Goal: Transaction & Acquisition: Purchase product/service

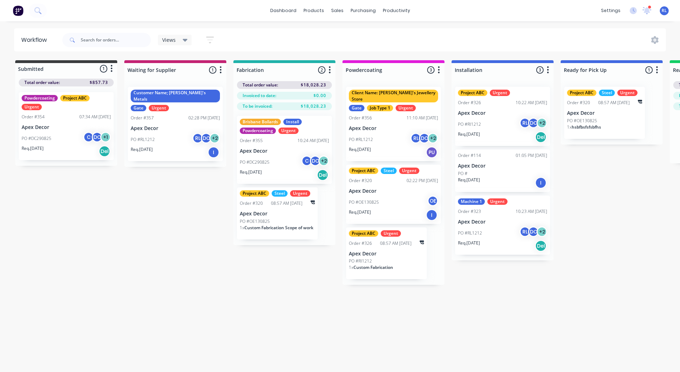
click at [19, 7] on img at bounding box center [18, 10] width 11 height 11
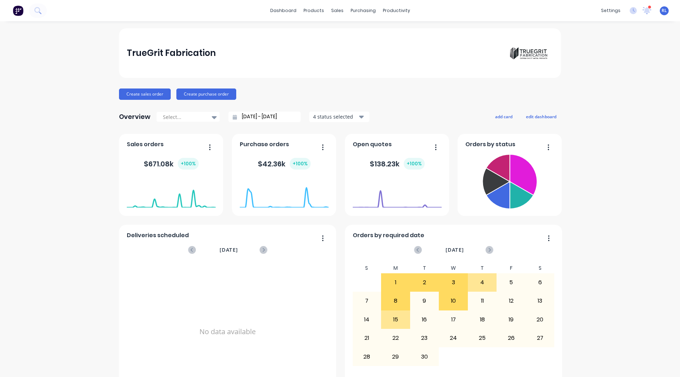
click at [80, 276] on div "TrueGrit Fabrication Create sales order Create purchase order Overview Select..…" at bounding box center [340, 213] width 680 height 370
click at [23, 11] on img at bounding box center [18, 10] width 11 height 11
click at [326, 29] on link "Product Catalogue" at bounding box center [346, 34] width 94 height 14
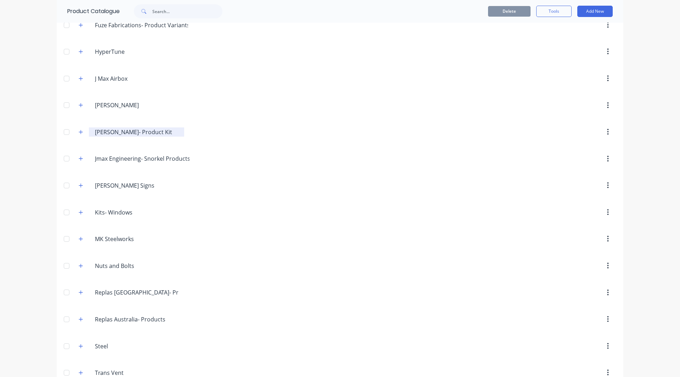
scroll to position [411, 0]
click at [601, 186] on button "button" at bounding box center [608, 185] width 17 height 13
click at [577, 206] on div "Delete" at bounding box center [582, 204] width 55 height 10
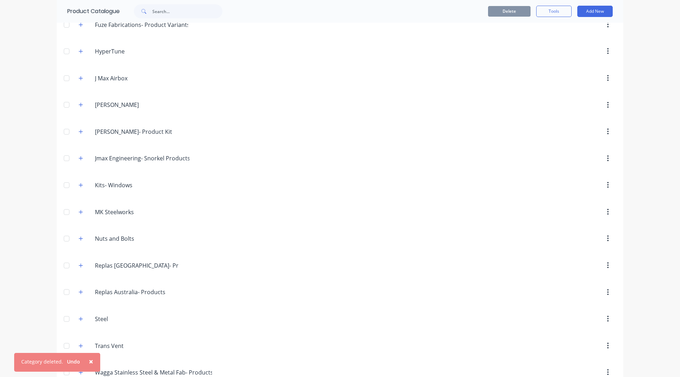
click at [89, 363] on span "×" at bounding box center [91, 362] width 4 height 10
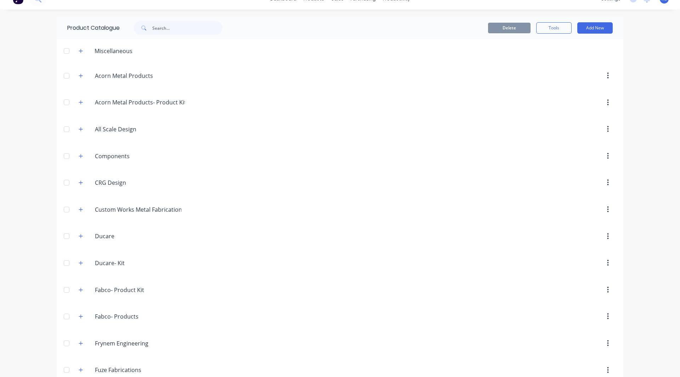
scroll to position [0, 0]
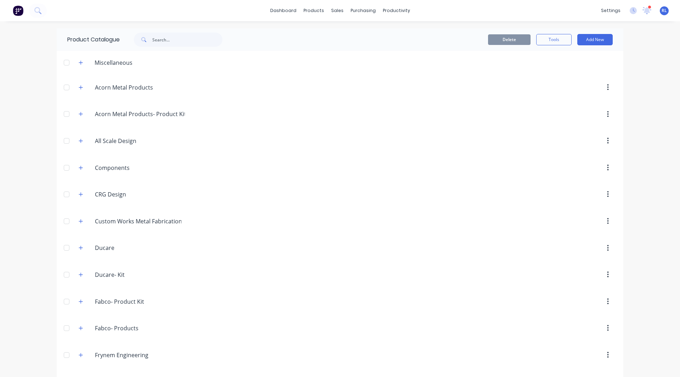
click at [32, 87] on div "dashboard products sales purchasing productivity dashboard products Product Cat…" at bounding box center [340, 188] width 680 height 377
click at [447, 376] on div at bounding box center [400, 382] width 432 height 13
click at [13, 289] on div "dashboard products sales purchasing productivity dashboard products Product Cat…" at bounding box center [340, 188] width 680 height 377
click at [47, 271] on div "dashboard products sales purchasing productivity dashboard products Product Cat…" at bounding box center [340, 188] width 680 height 377
click at [64, 307] on div at bounding box center [66, 302] width 14 height 14
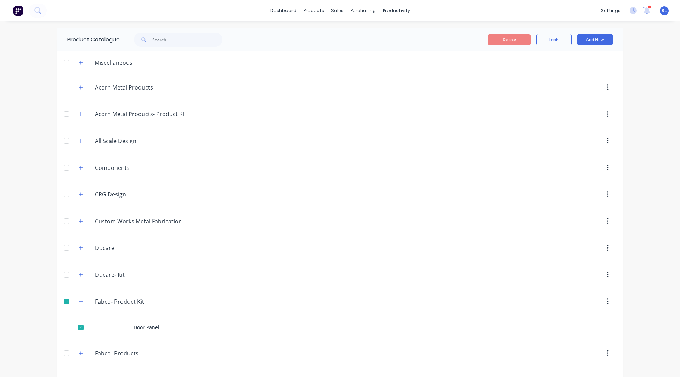
click at [64, 302] on div at bounding box center [66, 302] width 14 height 14
click at [76, 57] on header "Miscellaneous" at bounding box center [340, 62] width 567 height 23
click at [80, 62] on icon "button" at bounding box center [81, 63] width 4 height 4
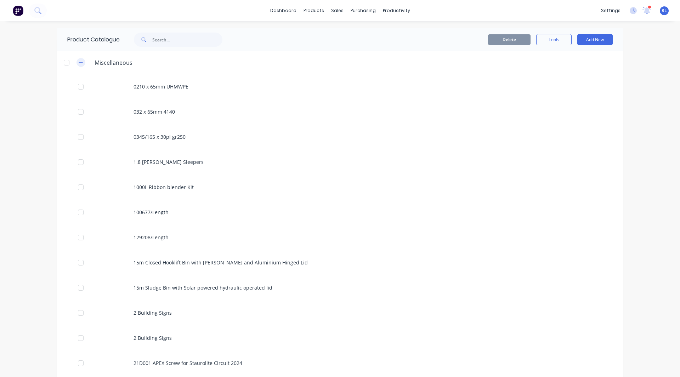
click at [80, 62] on icon "button" at bounding box center [81, 62] width 4 height 0
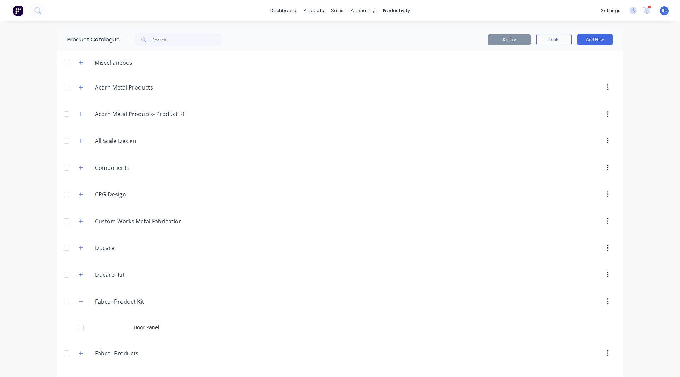
click at [40, 267] on div "dashboard products sales purchasing productivity dashboard products Product Cat…" at bounding box center [340, 188] width 680 height 377
click at [17, 15] on img at bounding box center [18, 10] width 11 height 11
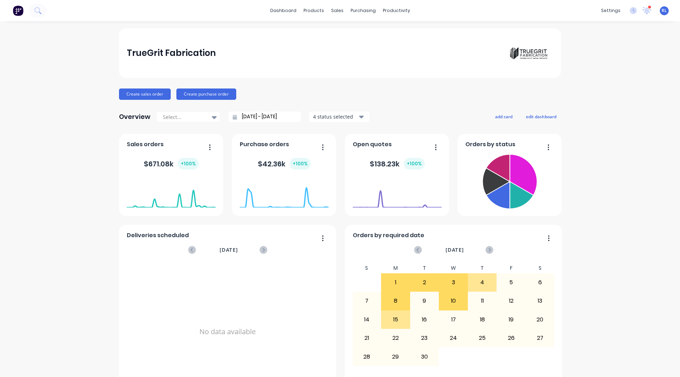
drag, startPoint x: 482, startPoint y: 76, endPoint x: 510, endPoint y: 181, distance: 108.5
click at [510, 181] on icon at bounding box center [523, 174] width 27 height 41
click at [129, 93] on button "Create sales order" at bounding box center [145, 94] width 52 height 11
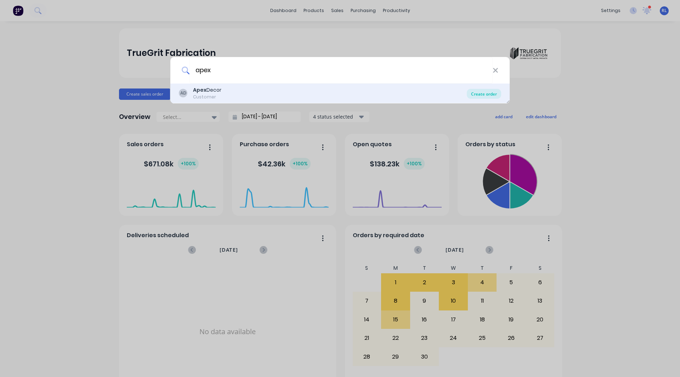
type input "apex"
click at [480, 92] on div "Create order" at bounding box center [484, 94] width 34 height 10
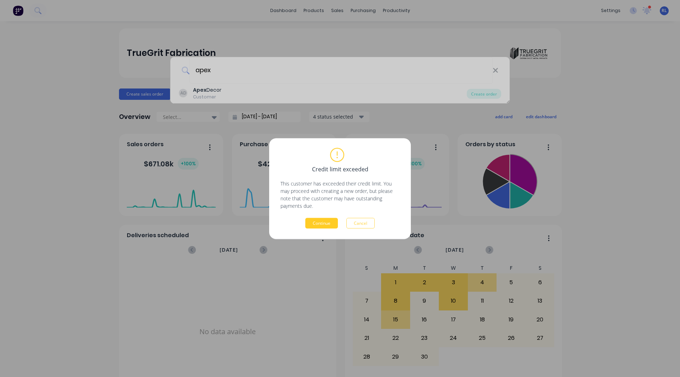
click at [325, 223] on button "Continue" at bounding box center [321, 223] width 33 height 11
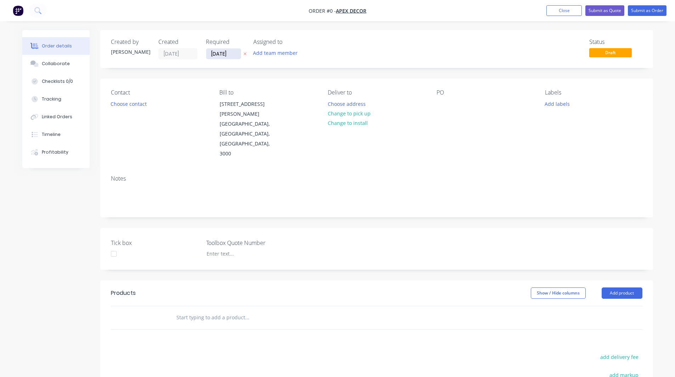
click at [231, 55] on input "[DATE]" at bounding box center [223, 54] width 35 height 11
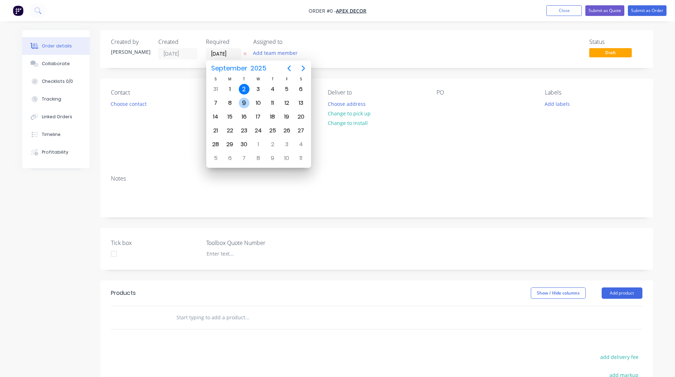
click at [242, 102] on div "9" at bounding box center [244, 103] width 11 height 11
type input "[DATE]"
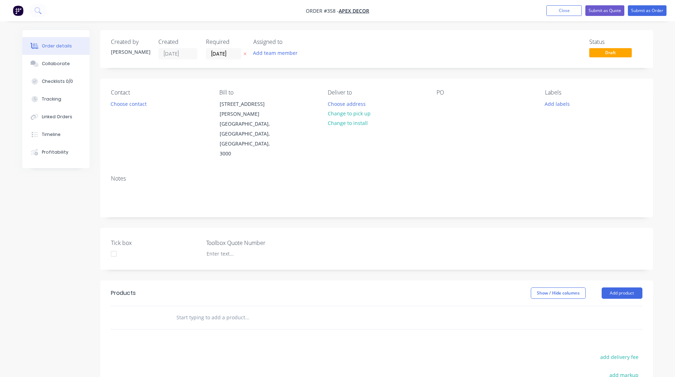
click at [220, 78] on div "Created by [PERSON_NAME] Created [DATE] Required [DATE] Assigned to Add team me…" at bounding box center [376, 265] width 552 height 470
click at [129, 104] on button "Choose contact" at bounding box center [129, 104] width 44 height 10
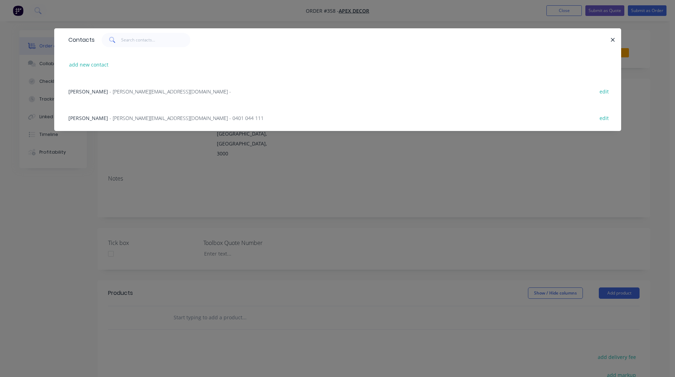
click at [126, 118] on span "- [PERSON_NAME][EMAIL_ADDRESS][DOMAIN_NAME] - 0401 044 111" at bounding box center [186, 118] width 154 height 7
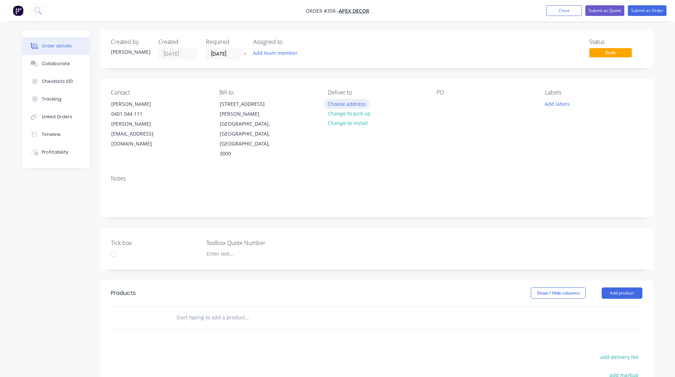
click at [348, 102] on button "Choose address" at bounding box center [346, 104] width 45 height 10
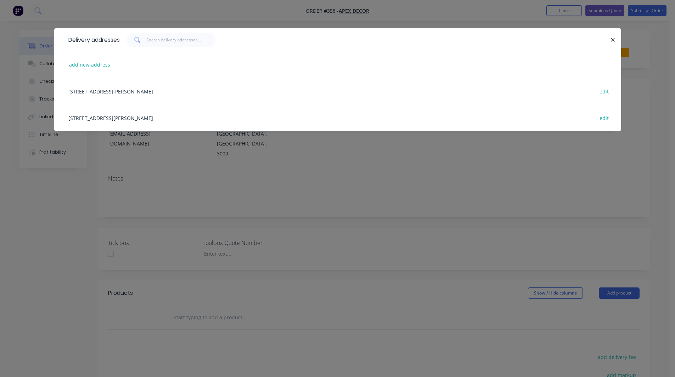
click at [611, 37] on icon "button" at bounding box center [612, 40] width 5 height 6
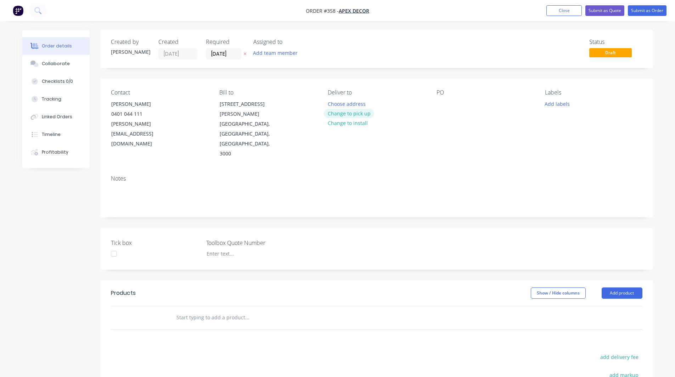
click at [340, 113] on button "Change to pick up" at bounding box center [349, 114] width 50 height 10
click at [341, 103] on div "Pick up Change to delivery Change to install" at bounding box center [376, 124] width 97 height 70
click at [340, 103] on div "Pick up Change to delivery Change to install" at bounding box center [376, 124] width 97 height 70
click at [328, 100] on div at bounding box center [333, 104] width 11 height 10
click at [439, 105] on div at bounding box center [441, 104] width 11 height 10
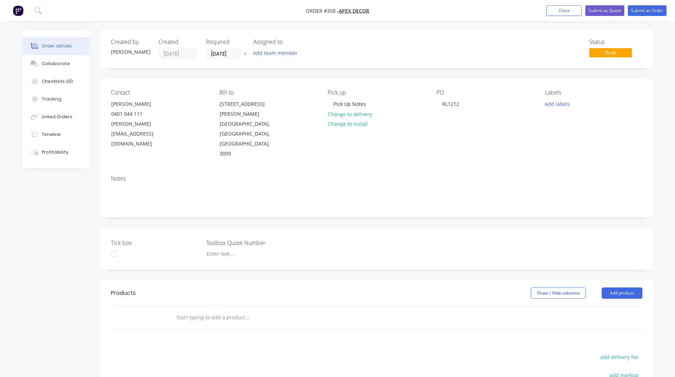
click at [420, 76] on div "Created by [PERSON_NAME] Created [DATE] Required [DATE] Assigned to Add team me…" at bounding box center [376, 265] width 552 height 470
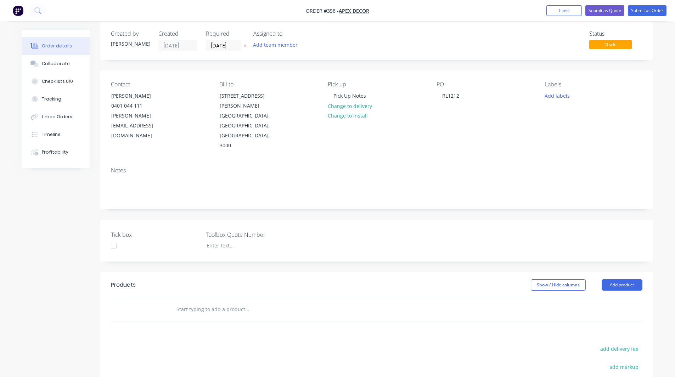
scroll to position [9, 0]
click at [263, 43] on button "Add team member" at bounding box center [275, 44] width 52 height 10
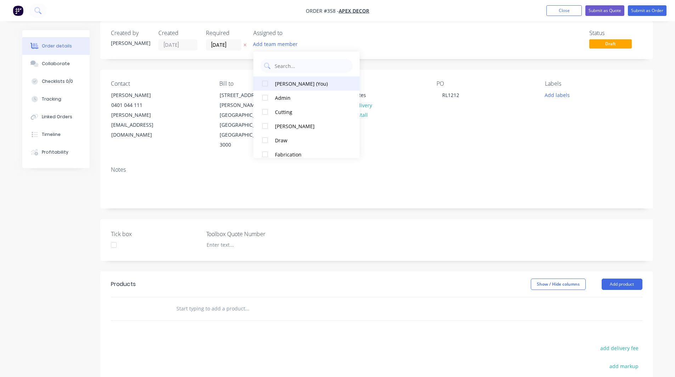
click at [267, 84] on div at bounding box center [265, 83] width 14 height 14
click at [264, 126] on div at bounding box center [265, 126] width 14 height 14
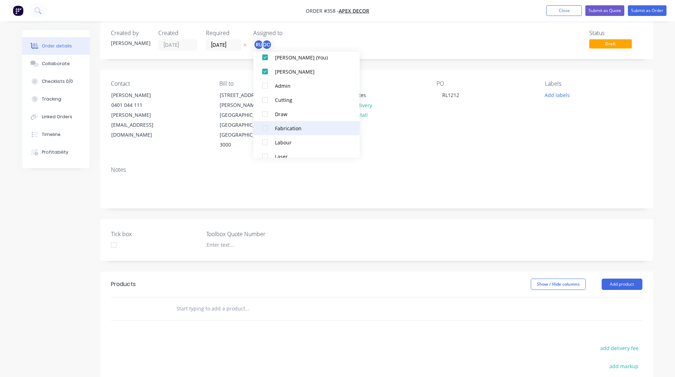
click at [262, 129] on div at bounding box center [265, 128] width 14 height 14
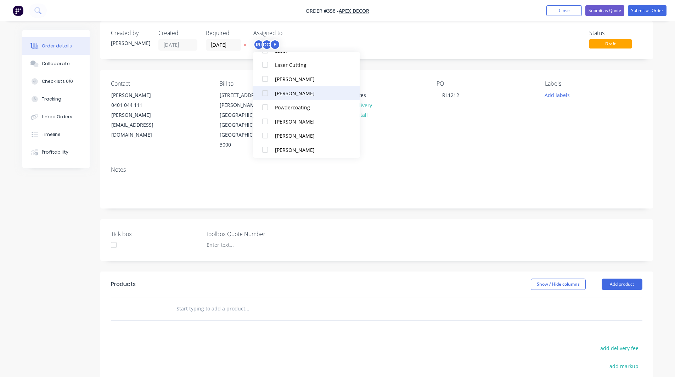
scroll to position [134, 0]
click at [266, 107] on div at bounding box center [265, 106] width 14 height 14
click at [97, 195] on div "Created by [PERSON_NAME] Created [DATE] Required [DATE] Assigned to RL DC F P S…" at bounding box center [337, 261] width 630 height 480
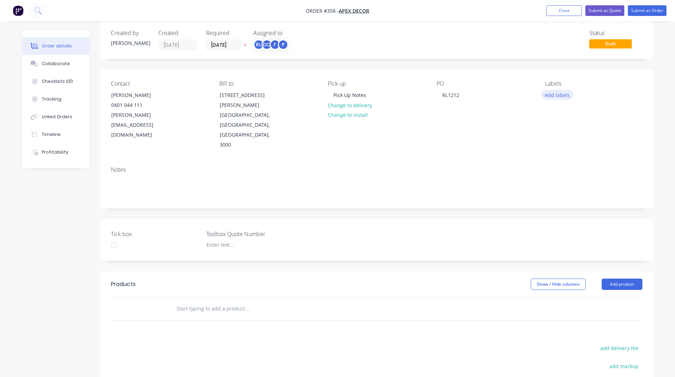
click at [557, 97] on button "Add labels" at bounding box center [557, 95] width 33 height 10
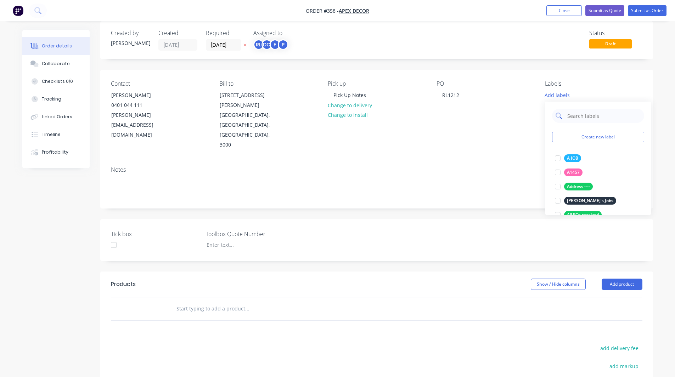
click at [579, 112] on input "text" at bounding box center [603, 116] width 74 height 14
type input "r"
click at [558, 159] on div at bounding box center [557, 158] width 14 height 14
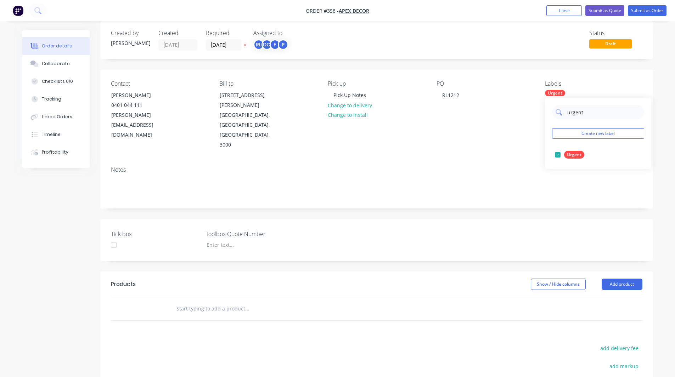
click at [582, 113] on input "urgent" at bounding box center [603, 112] width 74 height 14
type input "VIN"
click at [555, 155] on div at bounding box center [557, 155] width 14 height 14
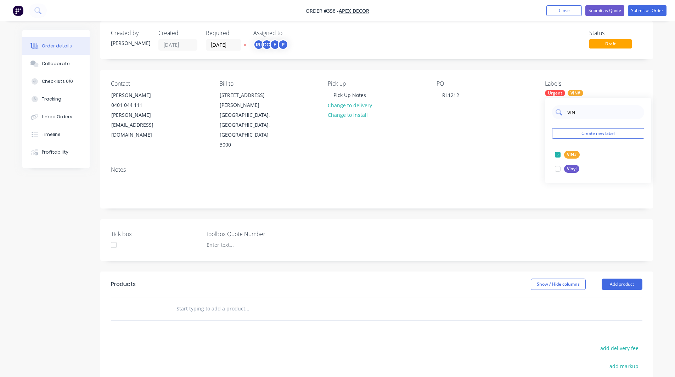
click at [579, 118] on input "VIN" at bounding box center [603, 112] width 74 height 14
click at [668, 100] on div "Order details Collaborate Checklists 0/0 Tracking Linked Orders Timeline Profit…" at bounding box center [337, 246] width 675 height 510
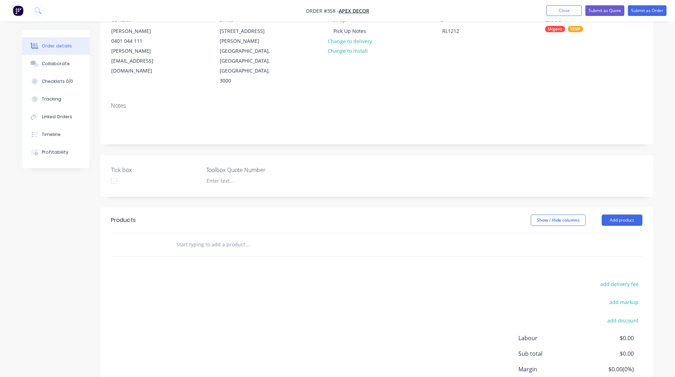
scroll to position [74, 0]
click at [220, 233] on div at bounding box center [295, 244] width 255 height 23
click at [624, 214] on button "Add product" at bounding box center [621, 219] width 41 height 11
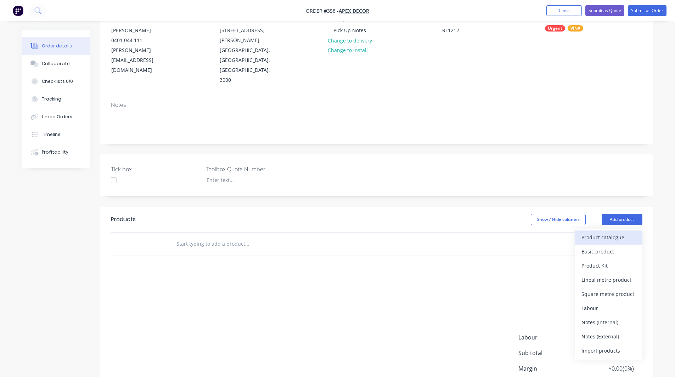
click at [591, 232] on div "Product catalogue" at bounding box center [608, 237] width 55 height 10
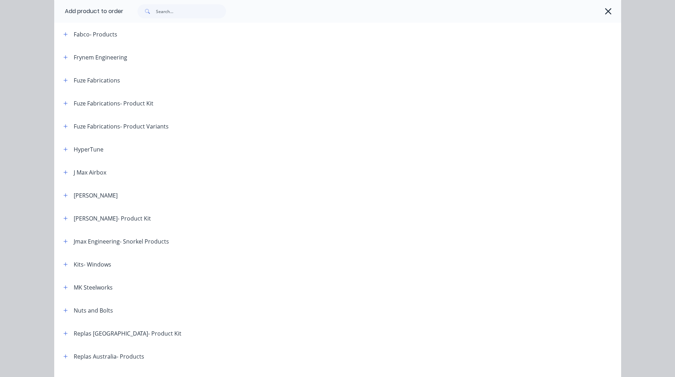
scroll to position [376, 0]
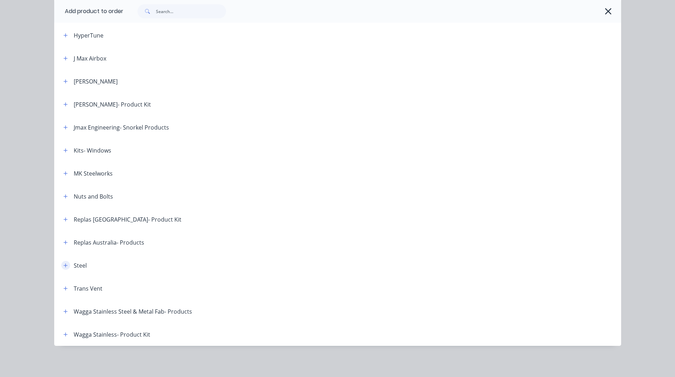
click at [63, 266] on icon "button" at bounding box center [65, 265] width 4 height 5
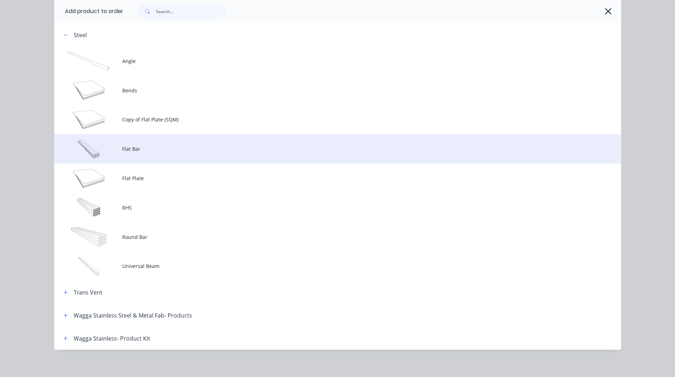
scroll to position [607, 0]
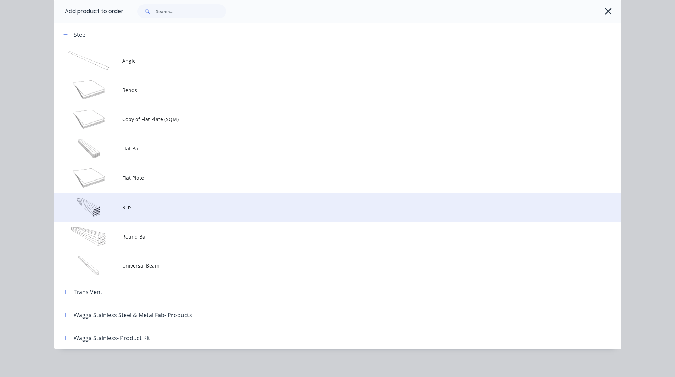
click at [135, 208] on span "RHS" at bounding box center [321, 207] width 399 height 7
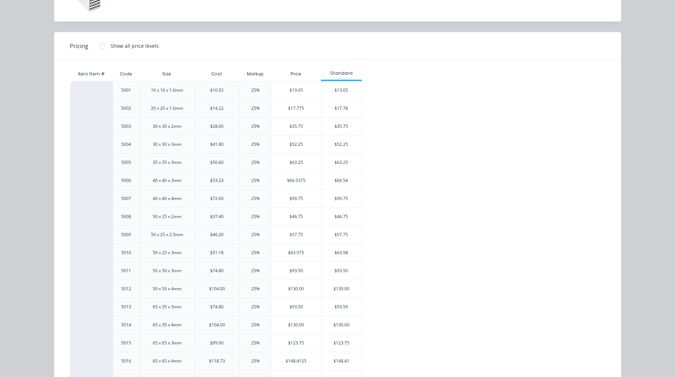
scroll to position [57, 0]
click at [169, 87] on div "16 x 16 x 1.6mm" at bounding box center [167, 90] width 32 height 6
click at [61, 76] on div "Xero Item # Code Size Cost Markup Price Standard 5001 16 x 16 x 1.6mm $10.92 25…" at bounding box center [332, 286] width 556 height 455
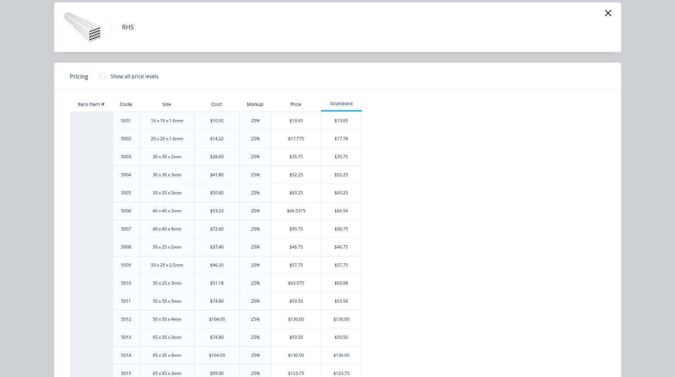
scroll to position [25, 0]
click at [251, 118] on div "25%" at bounding box center [255, 121] width 8 height 6
click at [252, 124] on div "25%" at bounding box center [255, 121] width 8 height 6
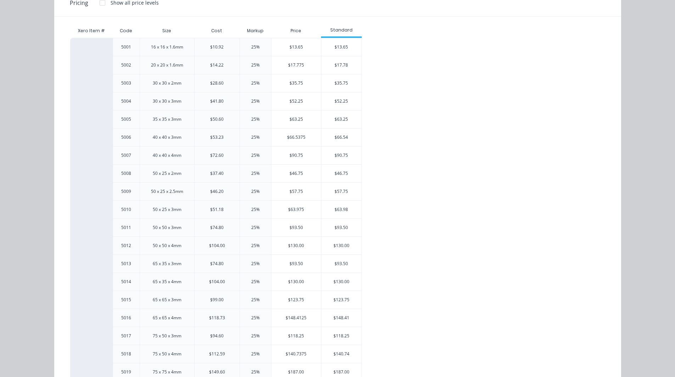
scroll to position [99, 0]
click at [159, 67] on div "20 x 20 x 1.6mm" at bounding box center [167, 65] width 32 height 6
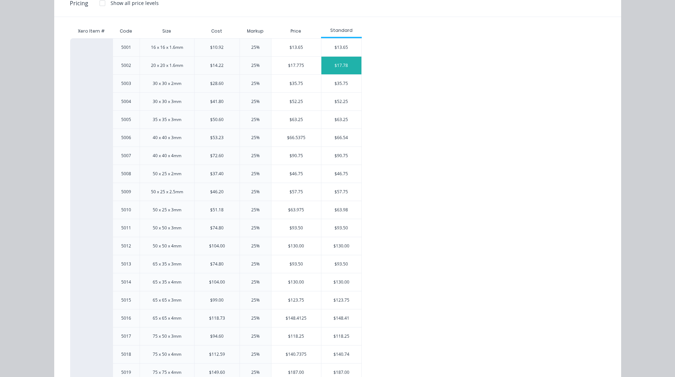
click at [335, 69] on div "$17.78" at bounding box center [341, 66] width 40 height 18
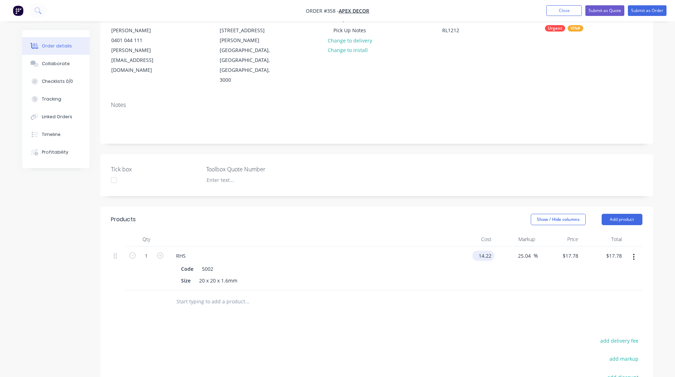
click at [488, 251] on input "14.22" at bounding box center [484, 256] width 19 height 10
click at [488, 251] on input "14.22" at bounding box center [486, 256] width 16 height 10
click at [657, 213] on div "Order details Collaborate Checklists 0/0 Tracking Linked Orders Timeline Profit…" at bounding box center [337, 225] width 645 height 538
type input "$17.00"
type input "$21.256"
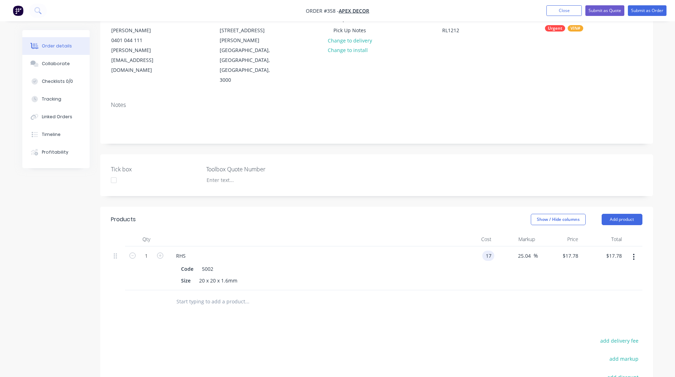
type input "$21.26"
click at [633, 253] on icon "button" at bounding box center [633, 257] width 2 height 8
click at [665, 200] on div "Order details Collaborate Checklists 0/0 Tracking Linked Orders Timeline Profit…" at bounding box center [337, 210] width 675 height 568
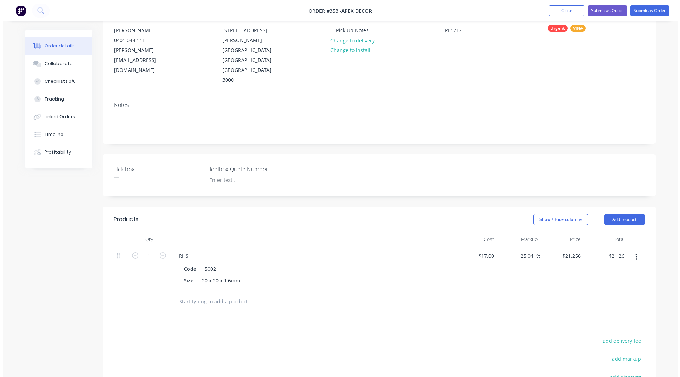
scroll to position [84, 0]
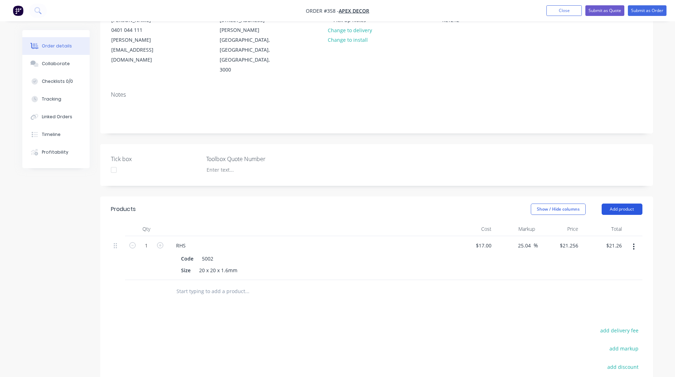
click at [615, 204] on button "Add product" at bounding box center [621, 209] width 41 height 11
click at [413, 273] on div "Products Show / Hide columns Add product Product catalogue Basic product Produc…" at bounding box center [376, 335] width 552 height 277
click at [622, 204] on button "Add product" at bounding box center [621, 209] width 41 height 11
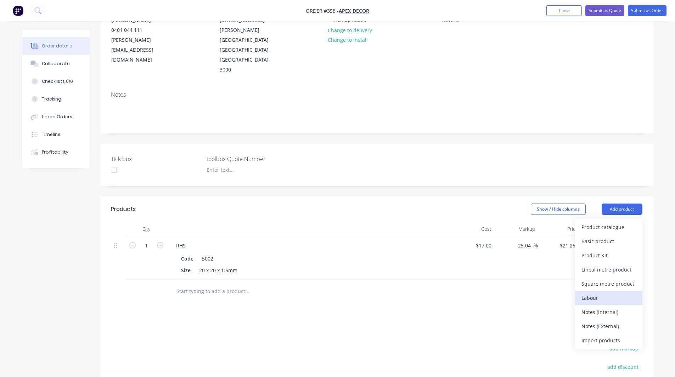
click at [598, 293] on div "Labour" at bounding box center [608, 298] width 55 height 10
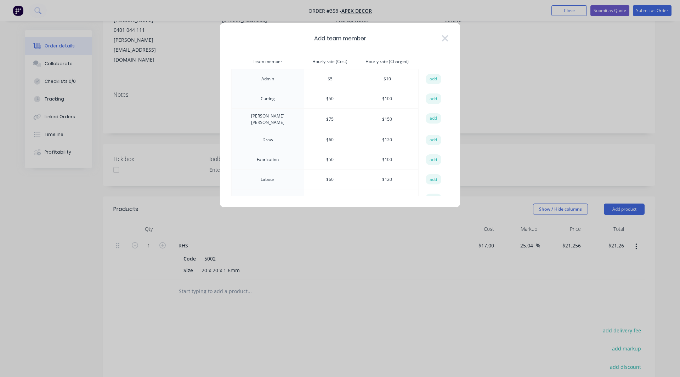
scroll to position [10, 0]
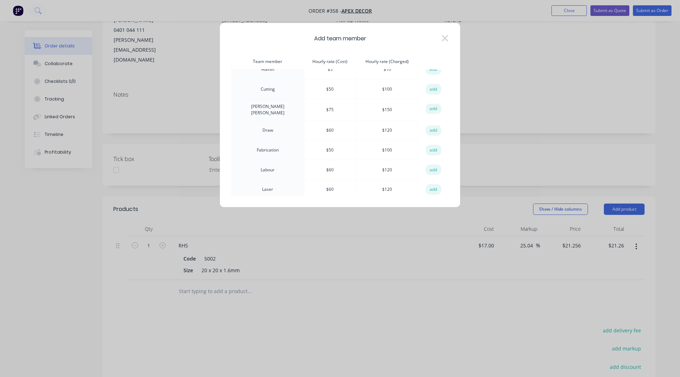
click at [326, 62] on th "Hourly rate (Cost)" at bounding box center [330, 61] width 52 height 15
click at [385, 57] on th "Hourly rate (Charged)" at bounding box center [387, 61] width 62 height 15
click at [385, 62] on th "Hourly rate (Charged)" at bounding box center [387, 61] width 62 height 15
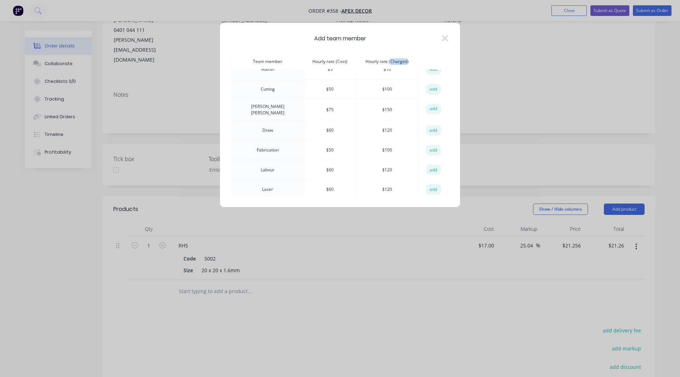
click at [385, 62] on th "Hourly rate (Charged)" at bounding box center [387, 61] width 62 height 15
click at [430, 147] on button "add" at bounding box center [434, 150] width 16 height 11
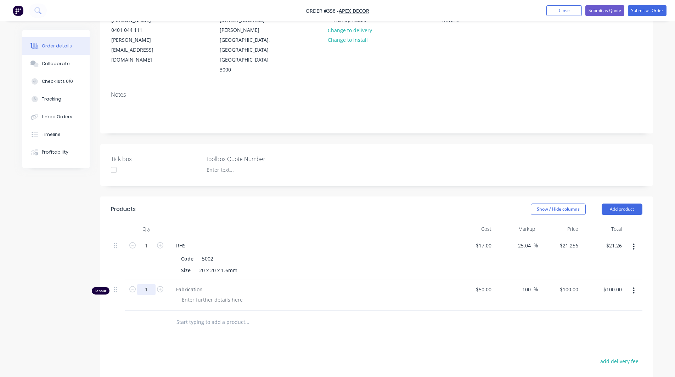
click at [149, 251] on input "1" at bounding box center [146, 245] width 18 height 11
type input "2"
type input "$200.00"
click at [68, 299] on div "Created by [PERSON_NAME] Created [DATE] Required [DATE] Assigned to RL DC F P S…" at bounding box center [337, 230] width 630 height 568
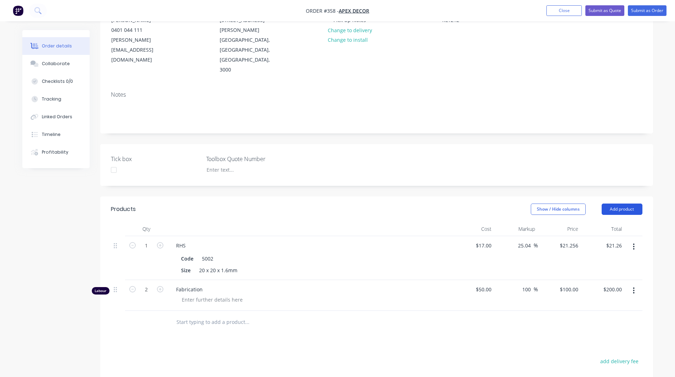
click at [609, 204] on button "Add product" at bounding box center [621, 209] width 41 height 11
drag, startPoint x: 609, startPoint y: 180, endPoint x: 546, endPoint y: 167, distance: 63.6
click at [546, 197] on header "Products Show / Hide columns Add product Product catalogue Basic product Produc…" at bounding box center [376, 209] width 552 height 25
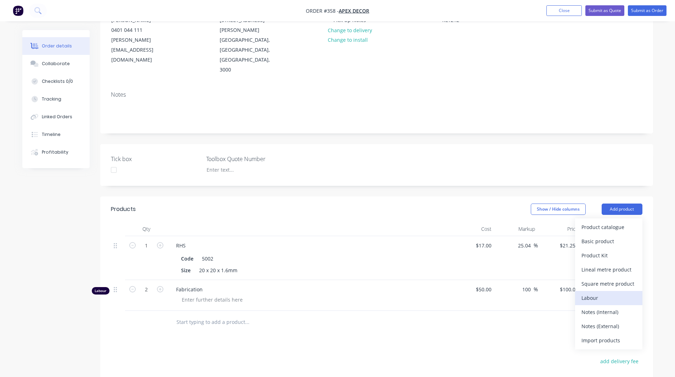
click at [583, 293] on div "Labour" at bounding box center [608, 298] width 55 height 10
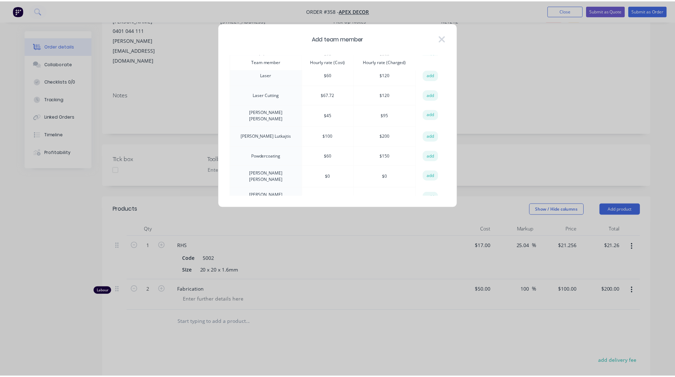
scroll to position [0, 0]
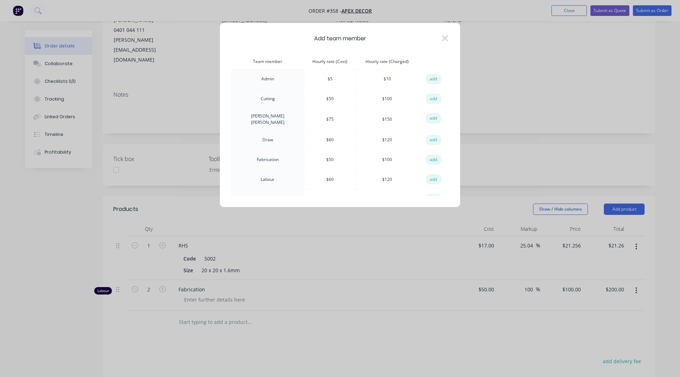
click at [252, 97] on td "Cutting" at bounding box center [268, 99] width 73 height 20
click at [447, 38] on icon at bounding box center [444, 38] width 7 height 10
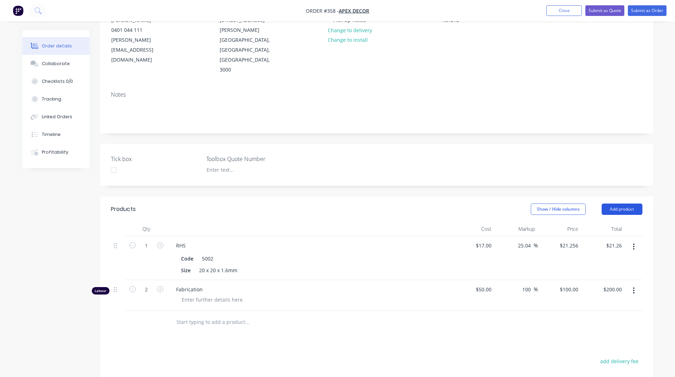
click at [628, 204] on button "Add product" at bounding box center [621, 209] width 41 height 11
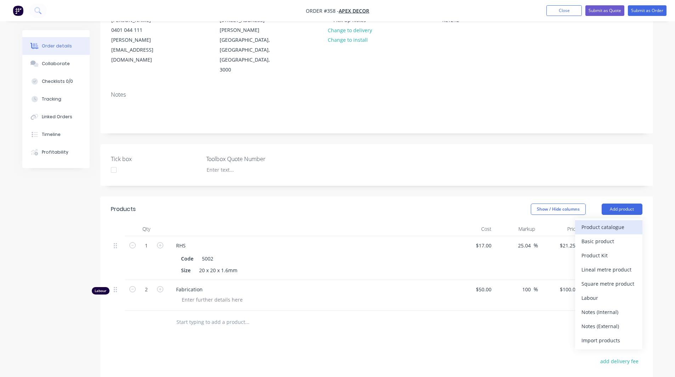
click at [594, 222] on div "Product catalogue" at bounding box center [608, 227] width 55 height 10
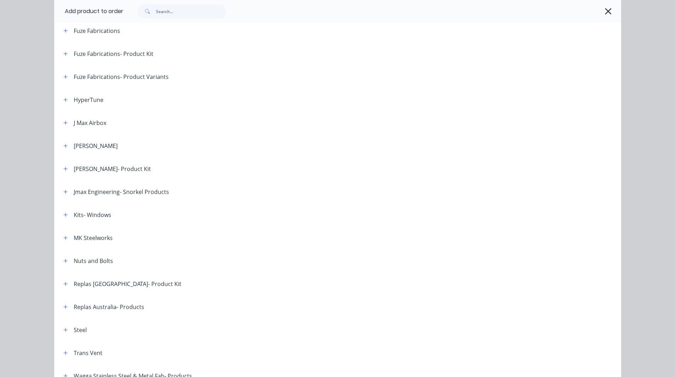
scroll to position [312, 0]
click at [64, 214] on icon "button" at bounding box center [65, 214] width 4 height 4
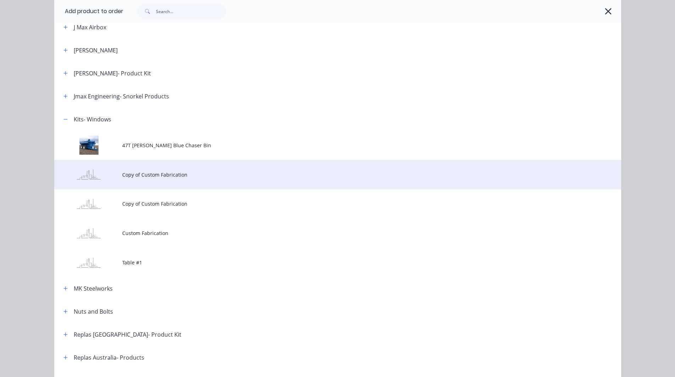
scroll to position [408, 0]
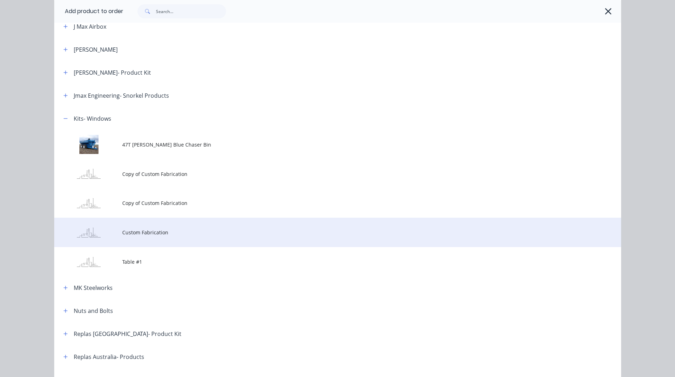
click at [134, 231] on span "Custom Fabrication" at bounding box center [321, 232] width 399 height 7
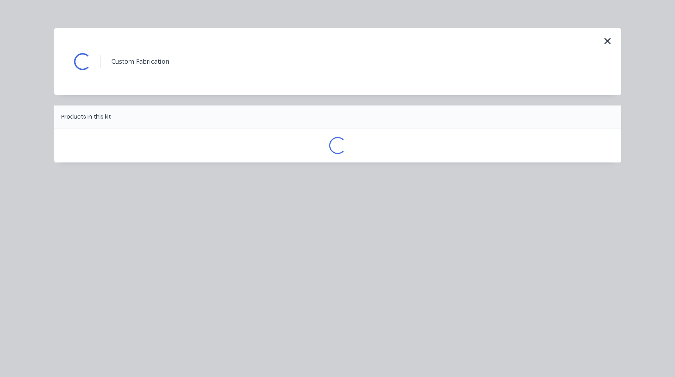
scroll to position [0, 0]
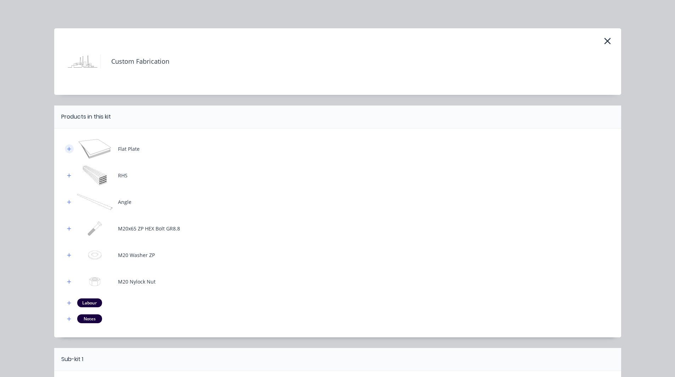
click at [69, 151] on button "button" at bounding box center [69, 148] width 9 height 9
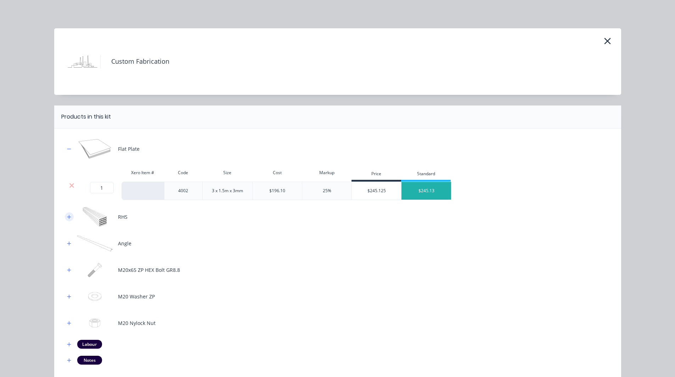
click at [67, 216] on icon "button" at bounding box center [69, 217] width 4 height 5
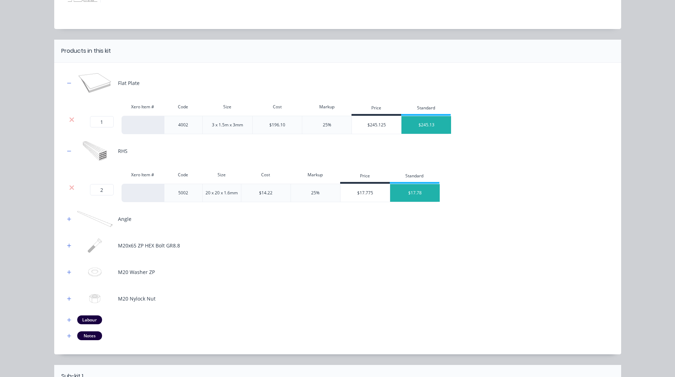
scroll to position [66, 0]
click at [67, 220] on icon "button" at bounding box center [69, 218] width 4 height 5
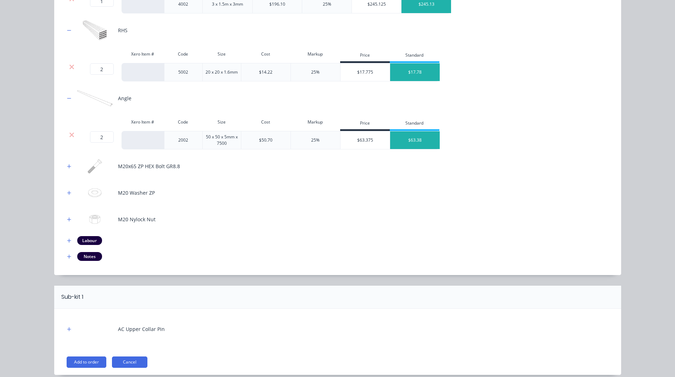
scroll to position [195, 0]
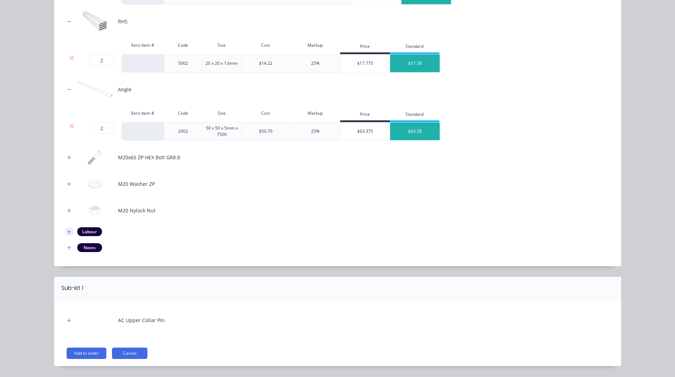
click at [67, 231] on icon "button" at bounding box center [69, 232] width 4 height 4
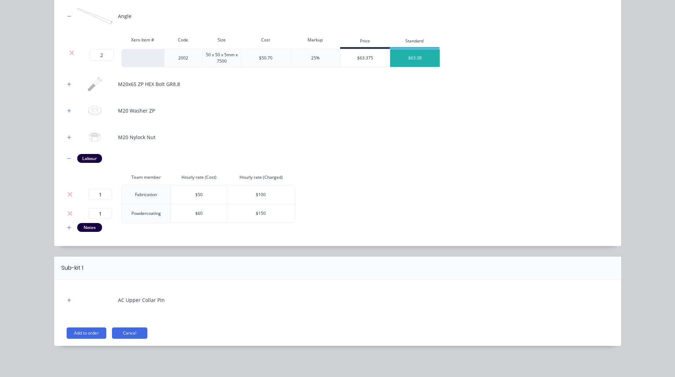
scroll to position [269, 0]
click at [73, 334] on button "Add to order" at bounding box center [87, 333] width 40 height 11
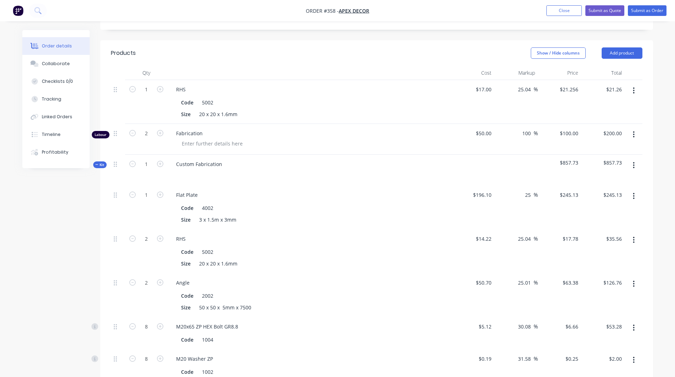
scroll to position [240, 0]
click at [527, 190] on input "25" at bounding box center [528, 195] width 9 height 10
click at [669, 112] on div "Order details Collaborate Checklists 0/0 Tracking Linked Orders Timeline Profit…" at bounding box center [337, 262] width 675 height 1004
type input "$245.125"
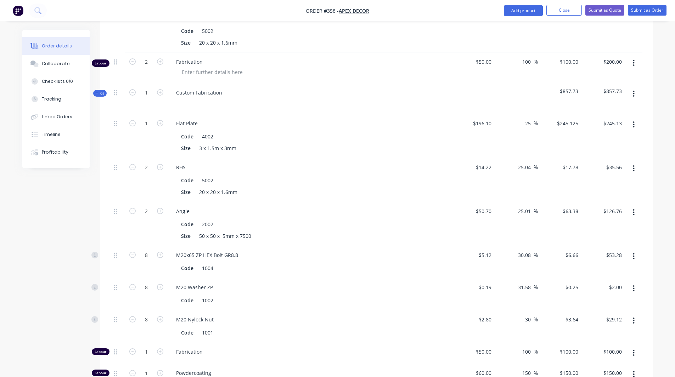
scroll to position [311, 0]
click at [103, 91] on span "Kit" at bounding box center [99, 93] width 9 height 5
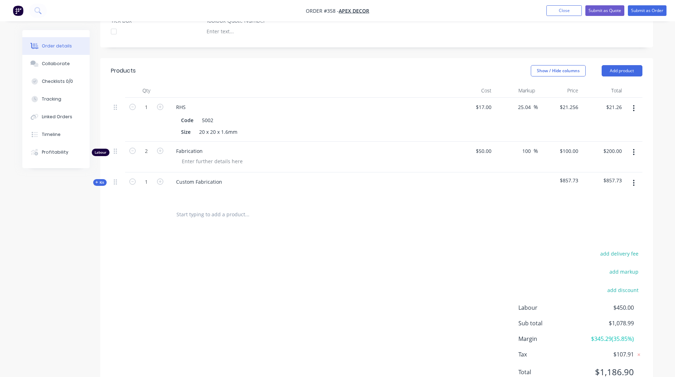
click at [101, 180] on span "Kit" at bounding box center [99, 182] width 9 height 5
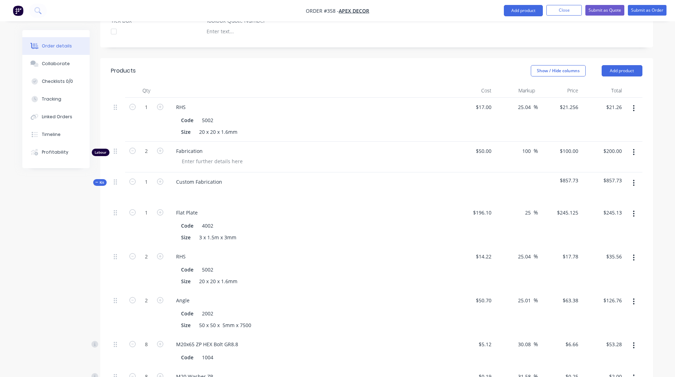
scroll to position [311, 0]
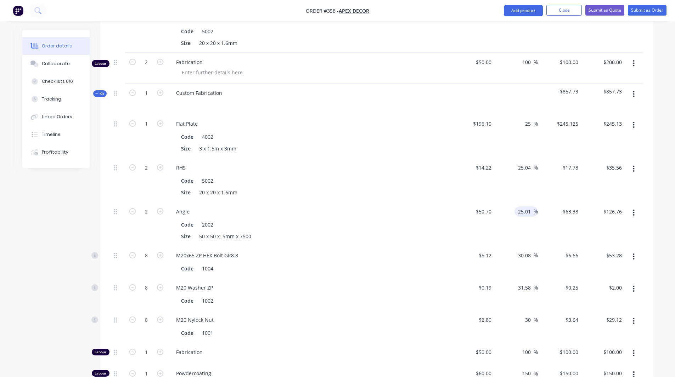
click at [517, 206] on input "25.01" at bounding box center [525, 211] width 16 height 10
type input "30"
click at [663, 198] on div "Order details Collaborate Checklists 0/0 Tracking Linked Orders Timeline Profit…" at bounding box center [337, 191] width 675 height 1004
type input "$65.91"
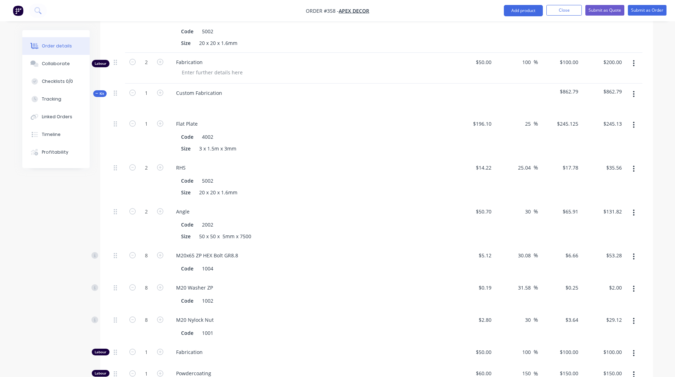
type input "$131.82"
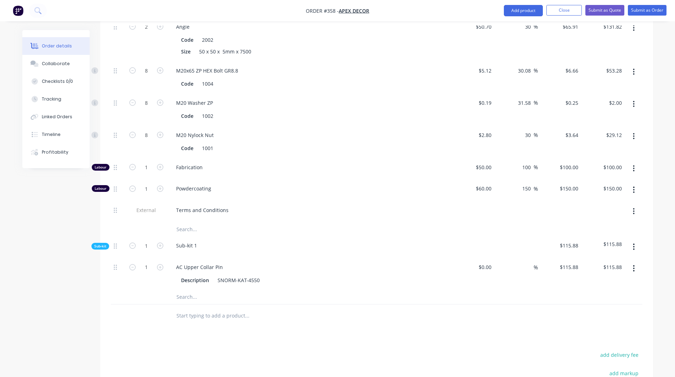
scroll to position [597, 0]
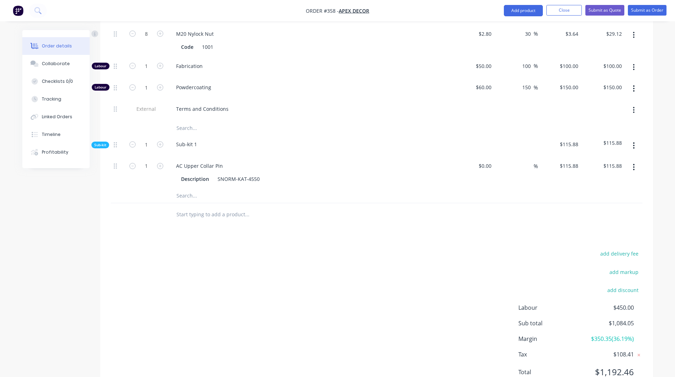
click at [615, 335] on span "$350.35 ( 36.19 %)" at bounding box center [607, 339] width 52 height 8
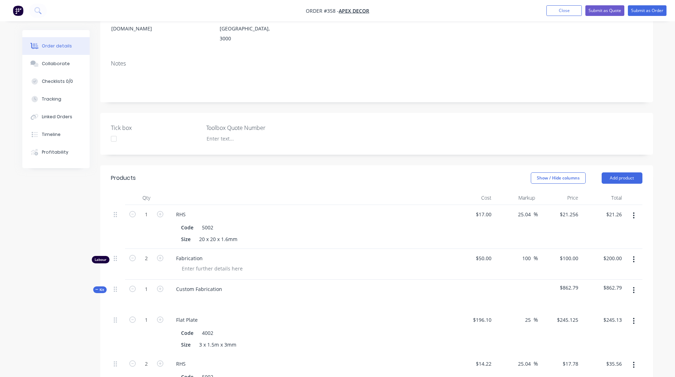
scroll to position [0, 0]
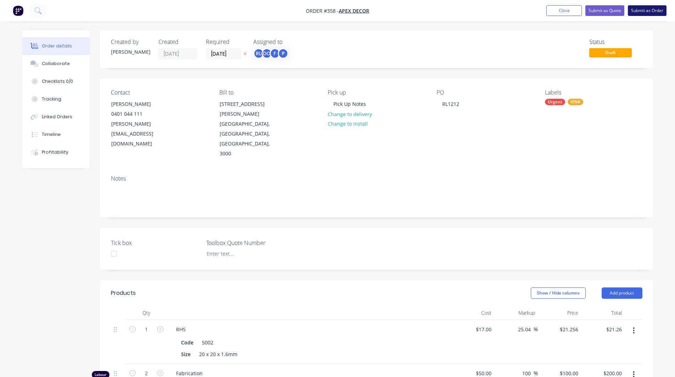
click at [648, 13] on button "Submit as Order" at bounding box center [647, 10] width 39 height 11
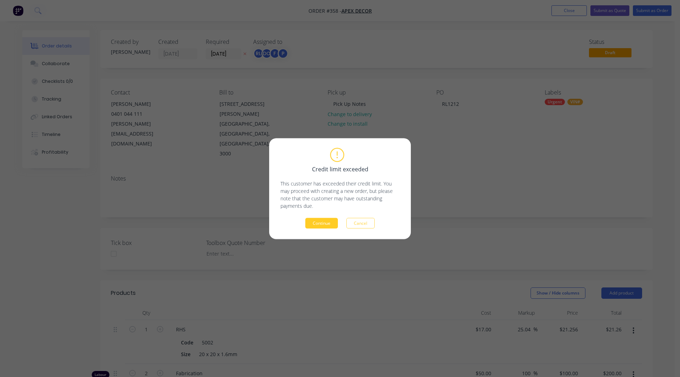
click at [318, 219] on button "Continue" at bounding box center [321, 223] width 33 height 11
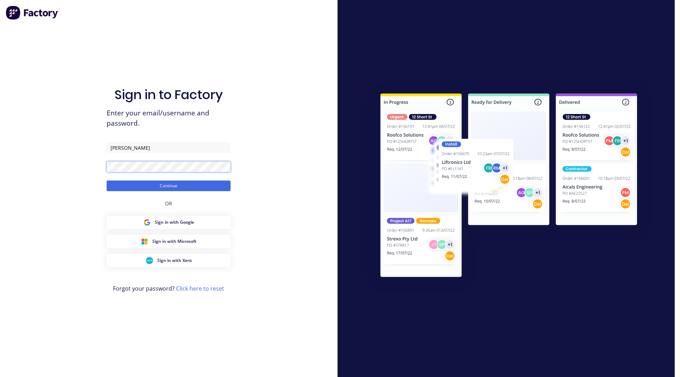
click at [107, 181] on button "Continue" at bounding box center [169, 186] width 124 height 11
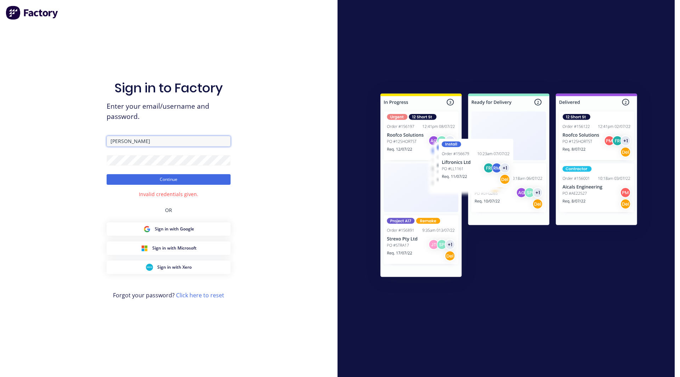
click at [129, 142] on input "[PERSON_NAME]" at bounding box center [169, 141] width 124 height 11
type input "[EMAIL_ADDRESS][DOMAIN_NAME]"
click at [154, 179] on button "Continue" at bounding box center [169, 179] width 124 height 11
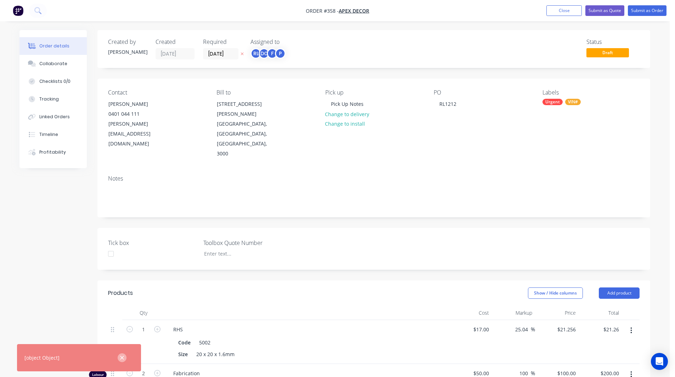
click at [124, 357] on icon "button" at bounding box center [122, 358] width 4 height 4
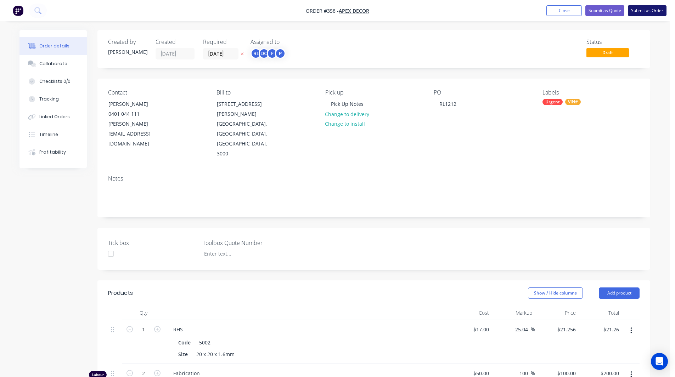
click at [638, 11] on button "Submit as Order" at bounding box center [647, 10] width 39 height 11
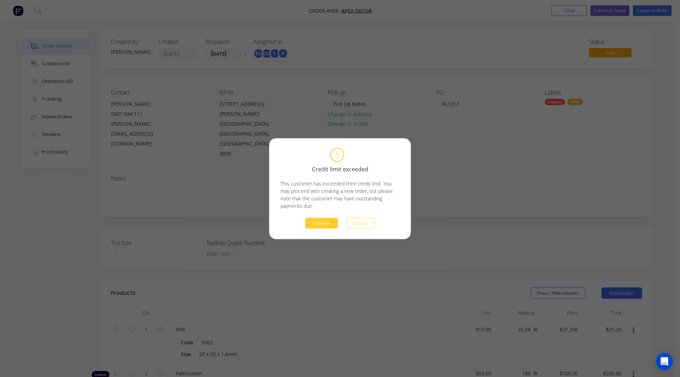
click at [314, 221] on button "Continue" at bounding box center [321, 223] width 33 height 11
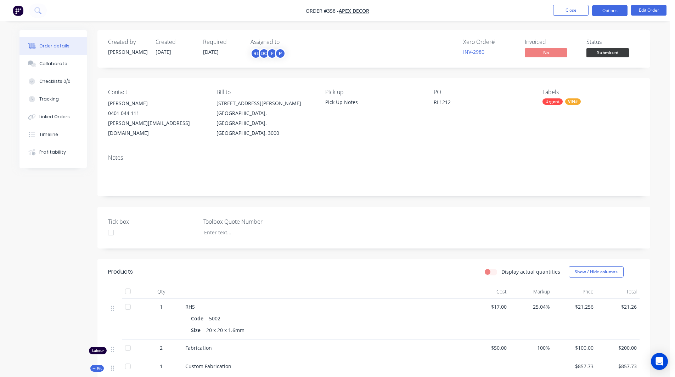
click at [619, 9] on button "Options" at bounding box center [609, 10] width 35 height 11
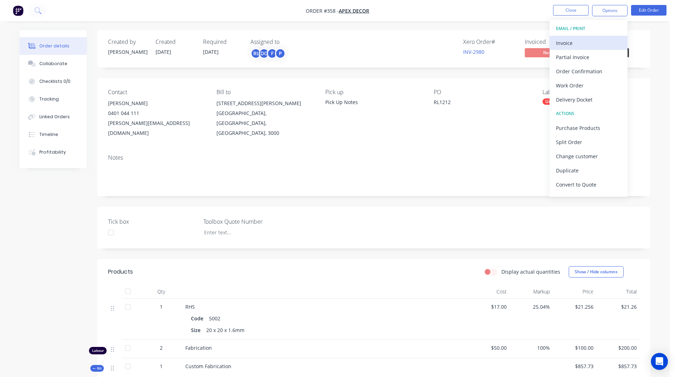
click at [572, 42] on div "Invoice" at bounding box center [588, 43] width 65 height 10
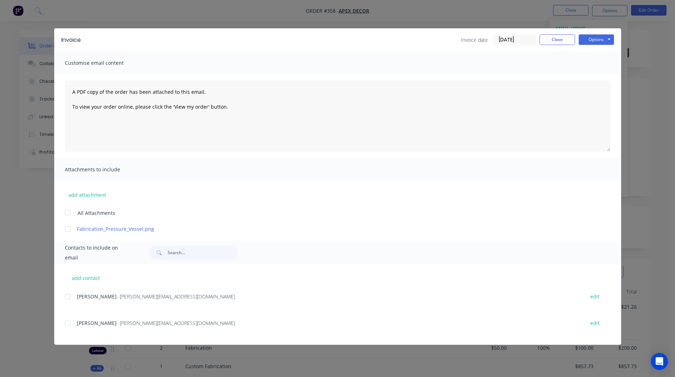
click at [67, 297] on div at bounding box center [68, 297] width 14 height 14
click at [600, 39] on button "Options" at bounding box center [595, 39] width 35 height 11
click at [563, 40] on button "Close" at bounding box center [556, 39] width 35 height 11
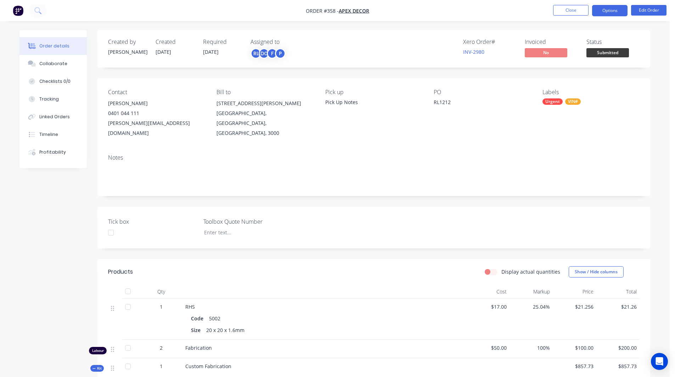
click at [604, 11] on button "Options" at bounding box center [609, 10] width 35 height 11
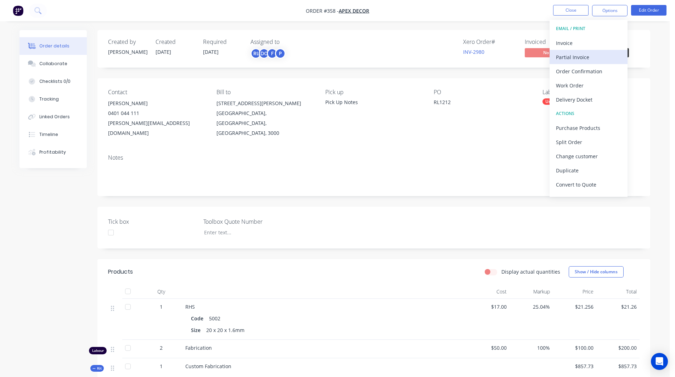
click at [580, 53] on div "Partial Invoice" at bounding box center [588, 57] width 65 height 10
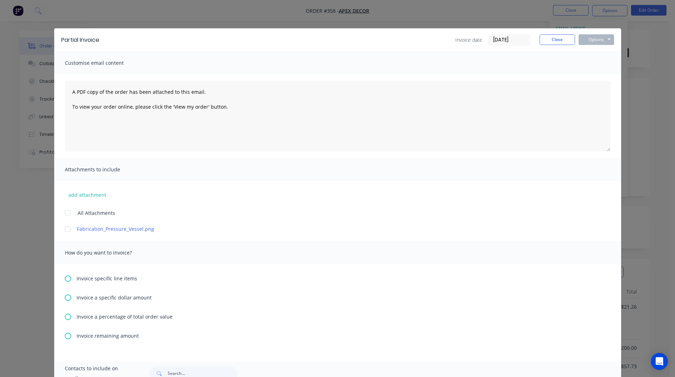
click at [66, 318] on icon at bounding box center [68, 317] width 6 height 6
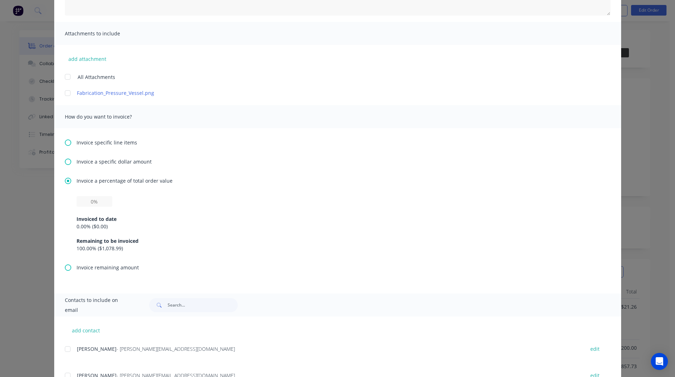
scroll to position [138, 0]
click at [89, 200] on input "text" at bounding box center [94, 199] width 36 height 11
type input "50%"
click at [65, 140] on icon at bounding box center [68, 140] width 6 height 6
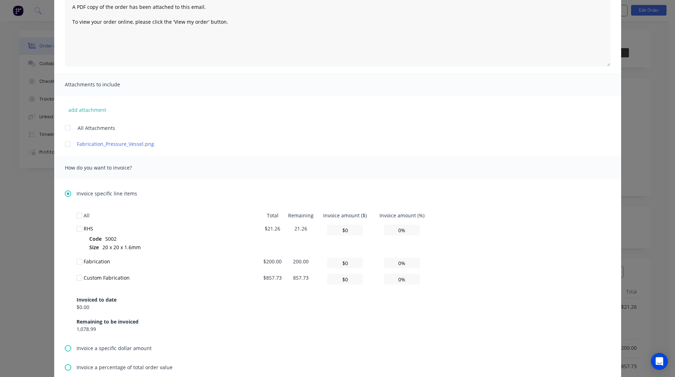
scroll to position [85, 0]
click at [77, 228] on div at bounding box center [79, 228] width 14 height 14
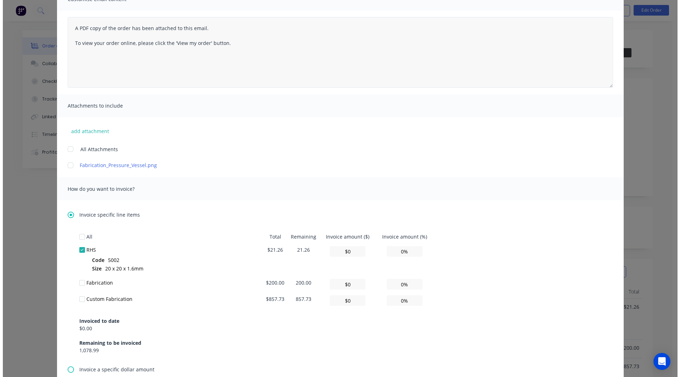
scroll to position [0, 0]
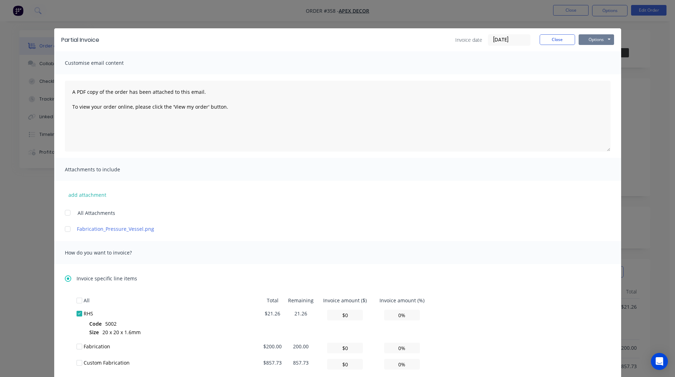
click at [596, 36] on button "Options" at bounding box center [595, 39] width 35 height 11
click at [548, 37] on button "Close" at bounding box center [556, 39] width 35 height 11
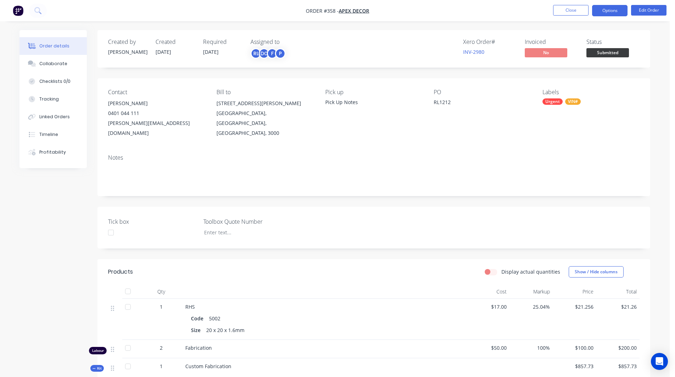
click at [606, 11] on button "Options" at bounding box center [609, 10] width 35 height 11
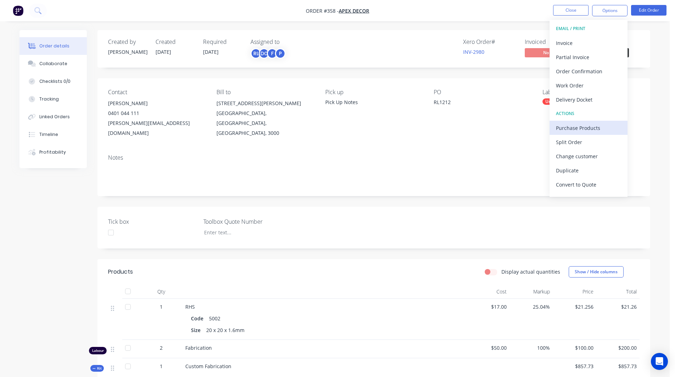
click at [579, 125] on div "Purchase Products" at bounding box center [588, 128] width 65 height 10
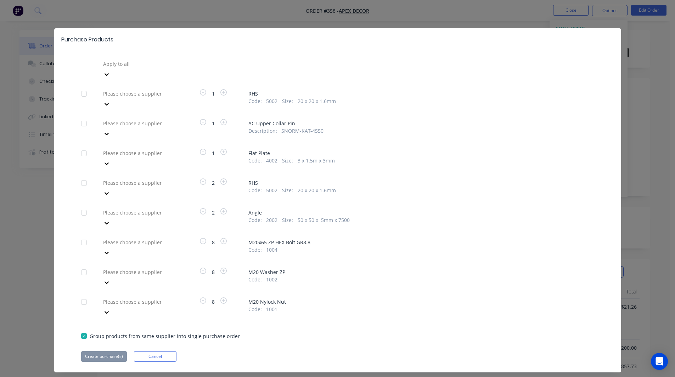
click at [110, 62] on div at bounding box center [153, 63] width 102 height 9
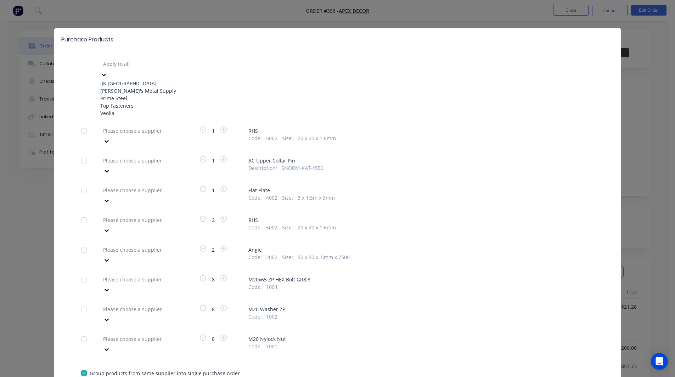
click at [127, 91] on div "[PERSON_NAME]'s Metal Supply" at bounding box center [139, 90] width 78 height 7
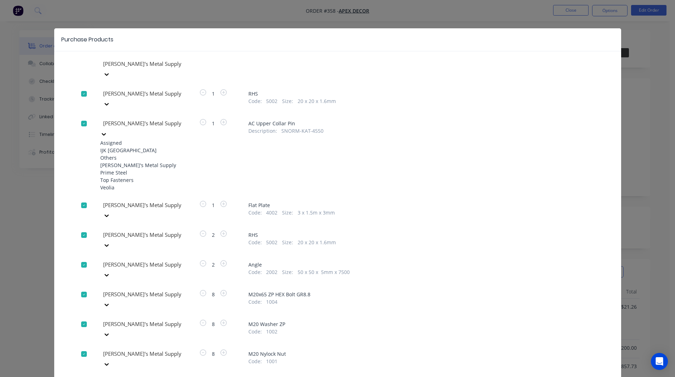
click at [135, 119] on div at bounding box center [153, 123] width 102 height 9
click at [123, 175] on div "Prime Steel" at bounding box center [139, 172] width 78 height 7
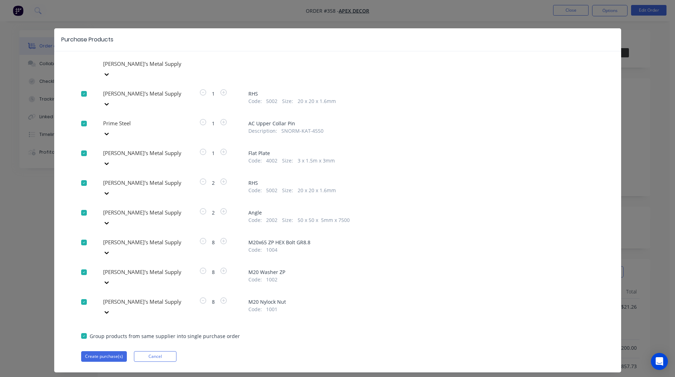
click at [124, 68] on div at bounding box center [153, 63] width 102 height 9
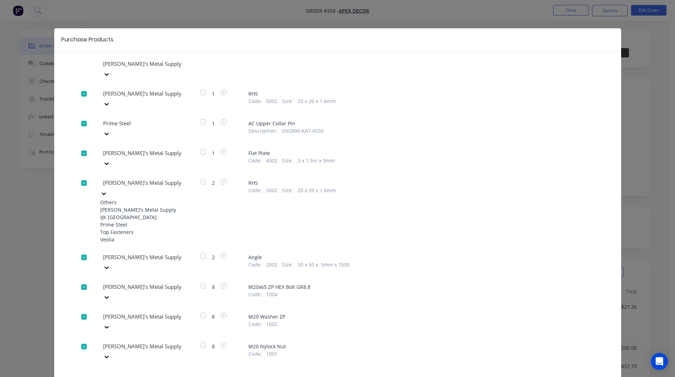
click at [126, 221] on div "Prime Steel" at bounding box center [139, 224] width 78 height 7
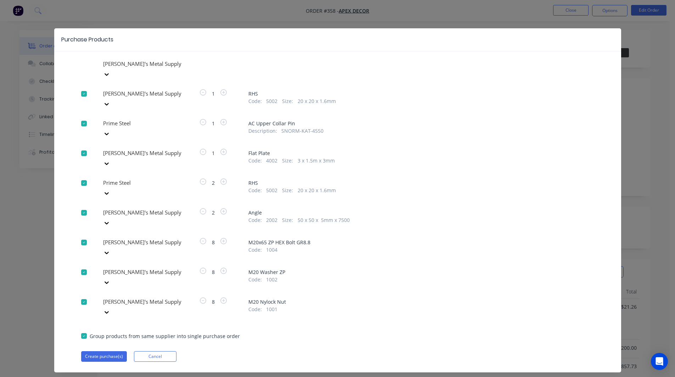
click at [125, 68] on div at bounding box center [153, 63] width 102 height 9
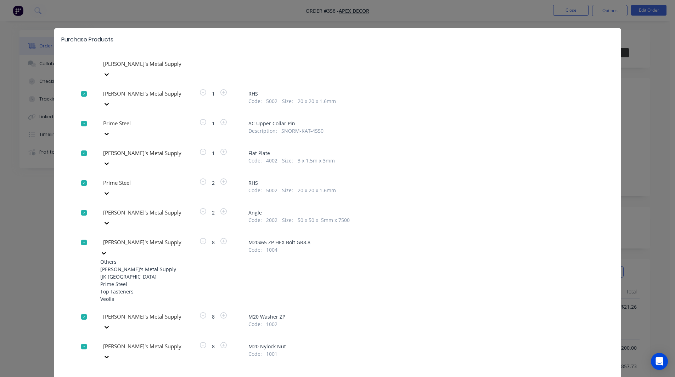
click at [127, 280] on div "Prime Steel" at bounding box center [139, 283] width 78 height 7
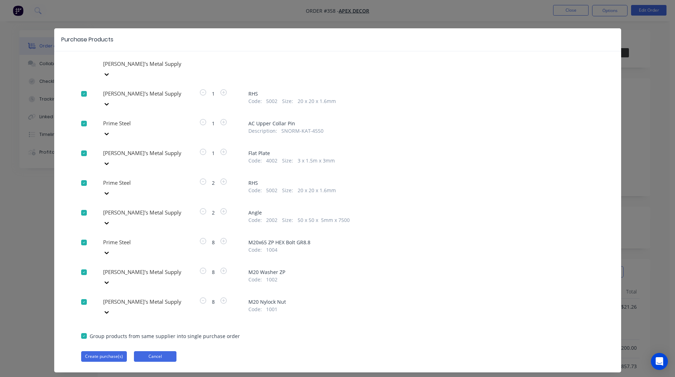
click at [154, 351] on button "Cancel" at bounding box center [155, 356] width 42 height 11
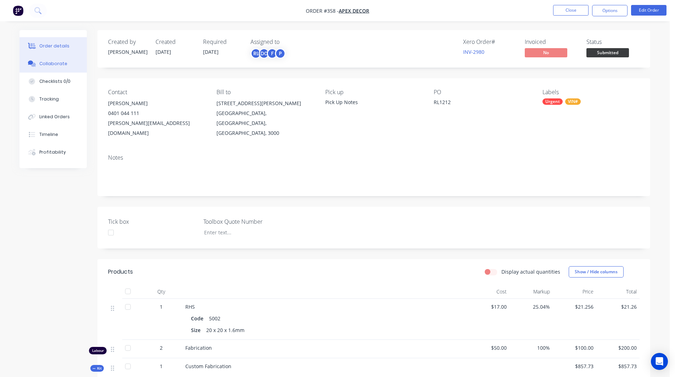
click at [61, 64] on div "Collaborate" at bounding box center [53, 64] width 28 height 6
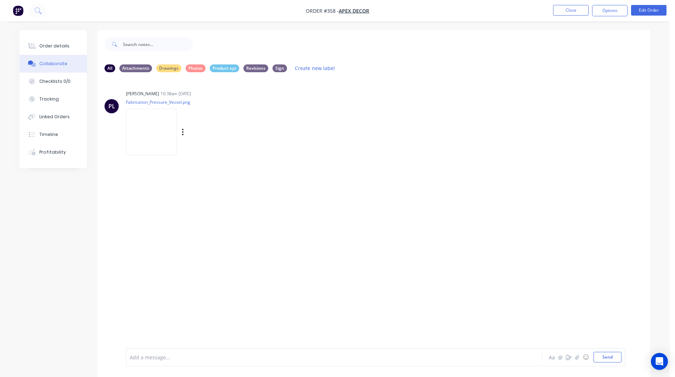
click at [154, 122] on img at bounding box center [151, 132] width 51 height 46
click at [63, 47] on div "Order details" at bounding box center [54, 46] width 30 height 6
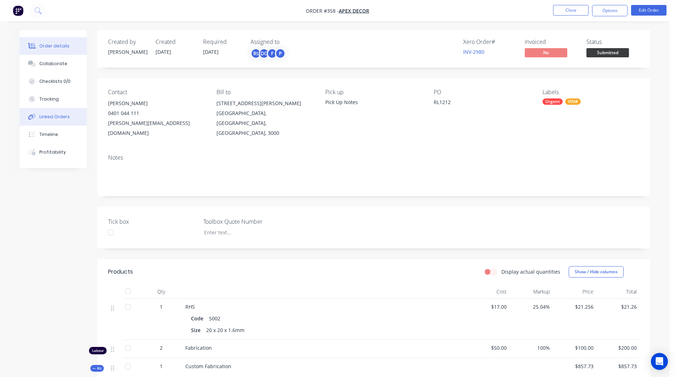
click at [53, 118] on div "Linked Orders" at bounding box center [54, 117] width 30 height 6
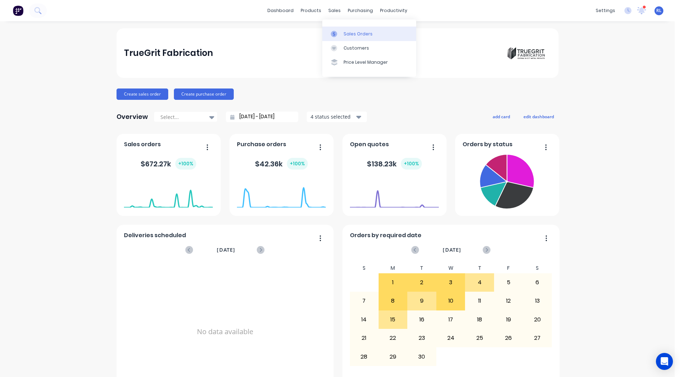
click at [346, 34] on div "Sales Orders" at bounding box center [358, 34] width 29 height 6
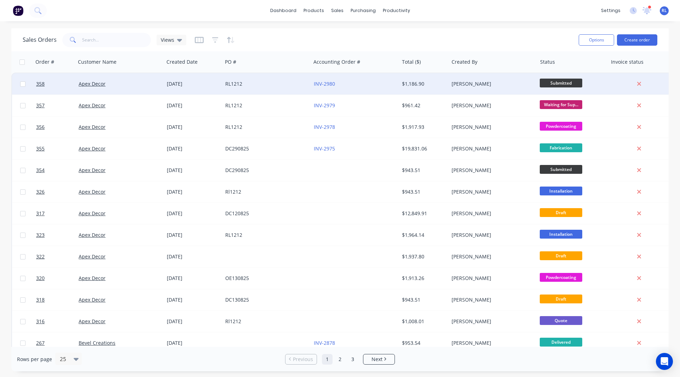
click at [126, 79] on div "Apex Decor" at bounding box center [120, 83] width 88 height 21
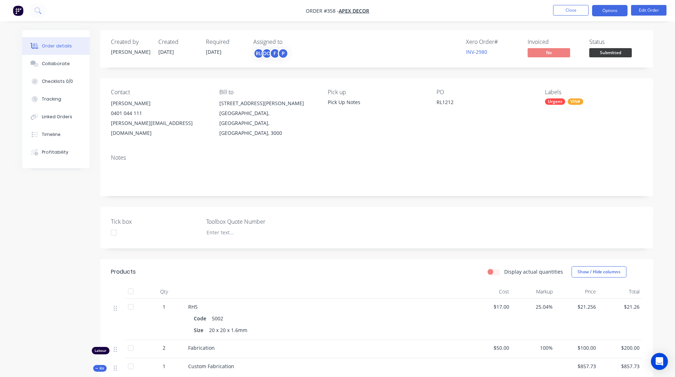
drag, startPoint x: 608, startPoint y: 11, endPoint x: 613, endPoint y: 14, distance: 6.7
click at [613, 14] on button "Options" at bounding box center [609, 10] width 35 height 11
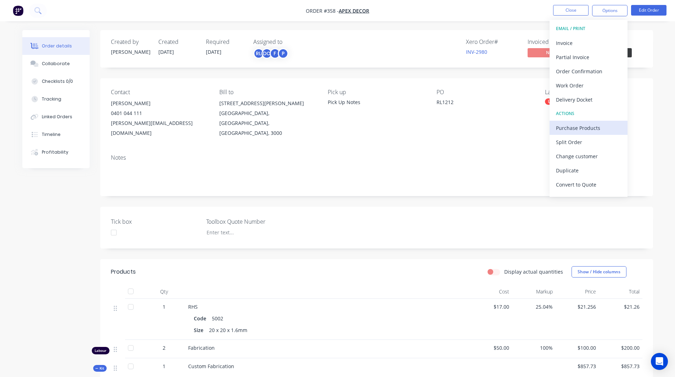
click at [579, 126] on div "Purchase Products" at bounding box center [588, 128] width 65 height 10
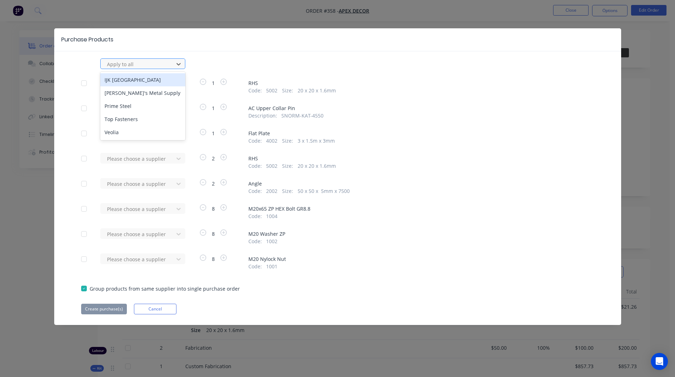
click at [134, 60] on div at bounding box center [138, 64] width 64 height 9
click at [126, 94] on div "[PERSON_NAME]'s Metal Supply" at bounding box center [142, 92] width 85 height 13
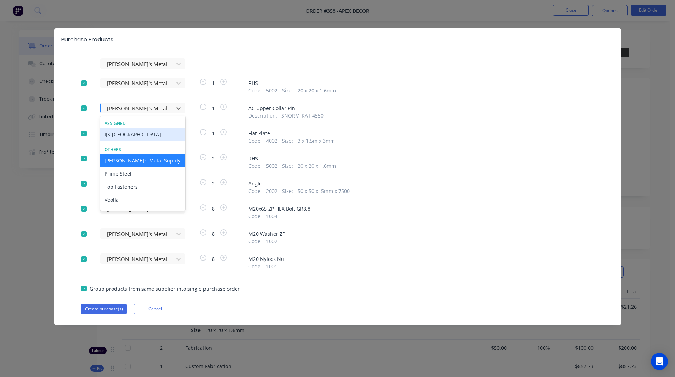
click at [126, 108] on div at bounding box center [138, 108] width 64 height 9
click at [122, 173] on div "Prime Steel" at bounding box center [142, 173] width 85 height 13
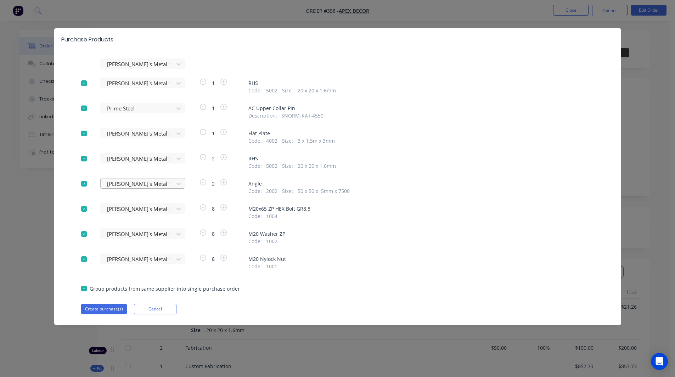
click at [121, 69] on div at bounding box center [138, 64] width 64 height 9
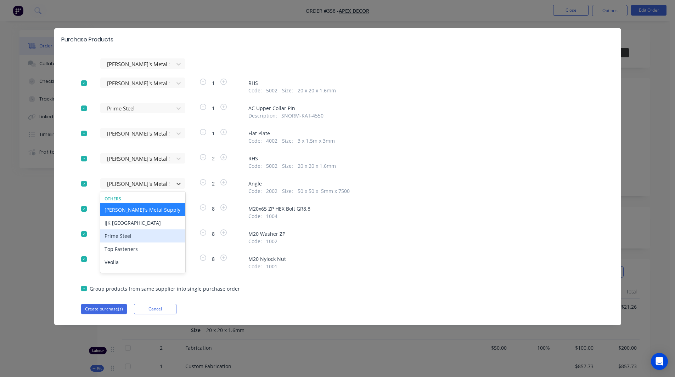
click at [117, 236] on div "Prime Steel" at bounding box center [142, 235] width 85 height 13
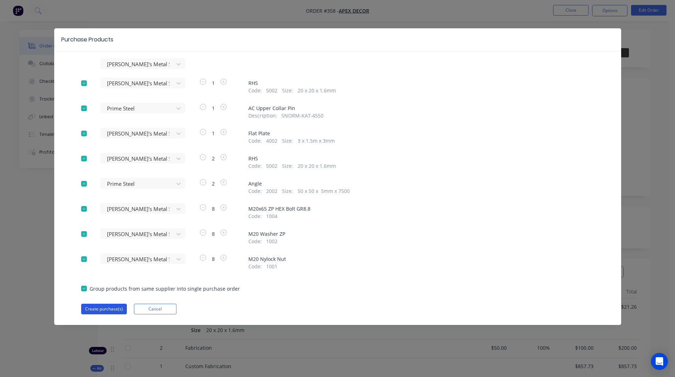
click at [97, 308] on button "Create purchase(s)" at bounding box center [104, 309] width 46 height 11
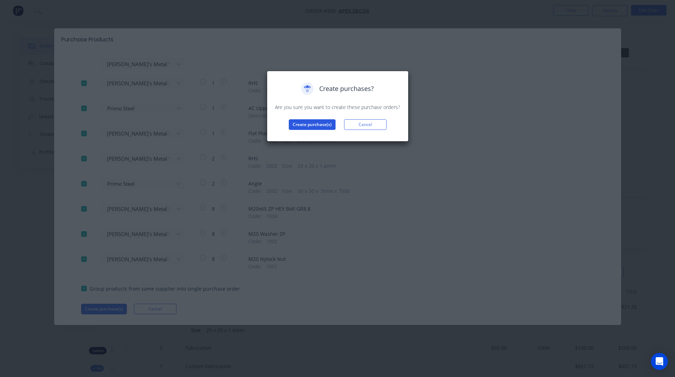
click at [311, 122] on button "Create purchase(s)" at bounding box center [312, 124] width 47 height 11
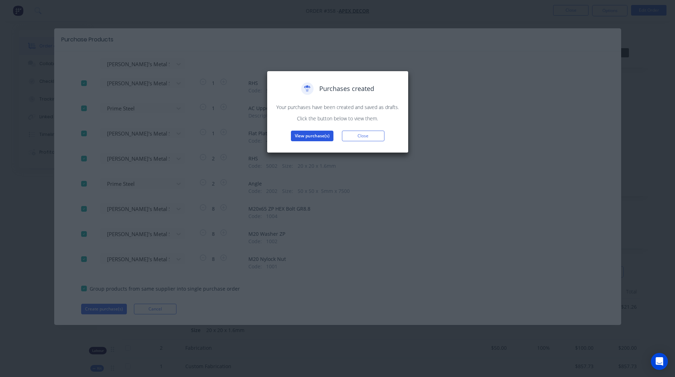
click at [302, 141] on button "View purchase(s)" at bounding box center [312, 136] width 42 height 11
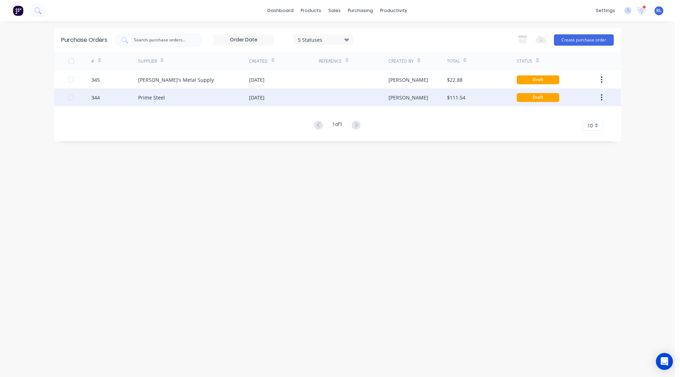
click at [150, 98] on div "Prime Steel" at bounding box center [151, 97] width 27 height 7
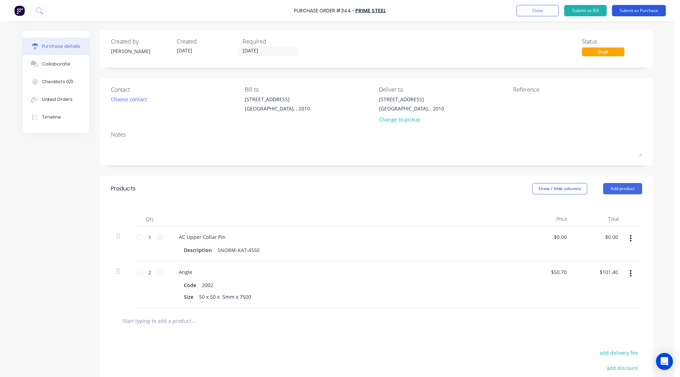
click at [644, 11] on button "Submit as Purchase" at bounding box center [639, 10] width 54 height 11
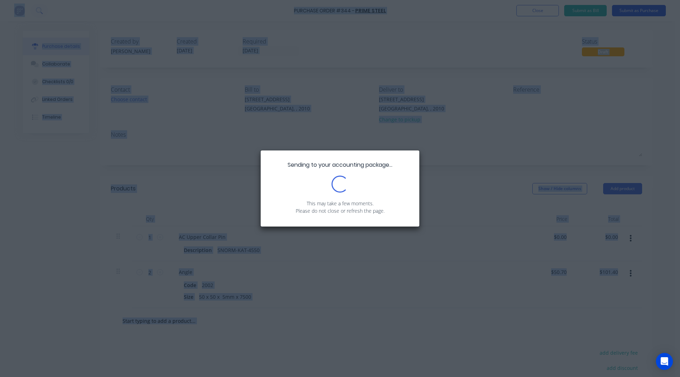
click at [644, 11] on div "Sending to your accounting package... Loading... This may take a few moments. P…" at bounding box center [340, 188] width 680 height 377
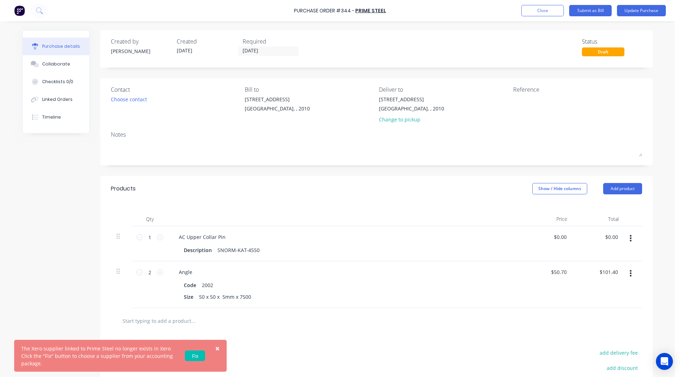
click at [216, 350] on span "×" at bounding box center [217, 349] width 4 height 10
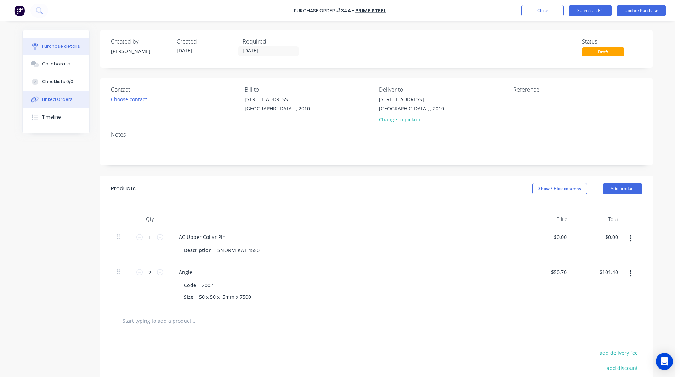
click at [67, 98] on div "Linked Orders" at bounding box center [57, 99] width 30 height 6
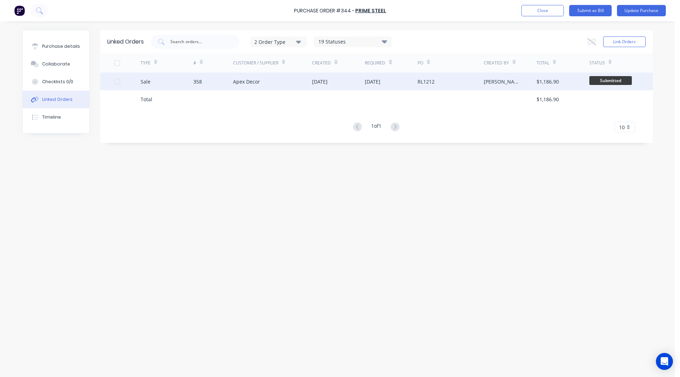
click at [210, 82] on div "358" at bounding box center [213, 82] width 40 height 18
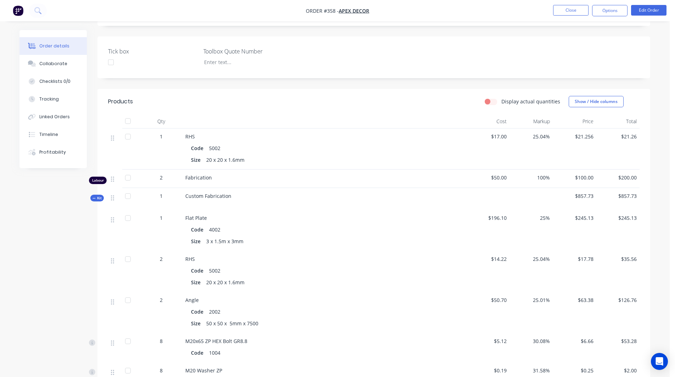
scroll to position [212, 0]
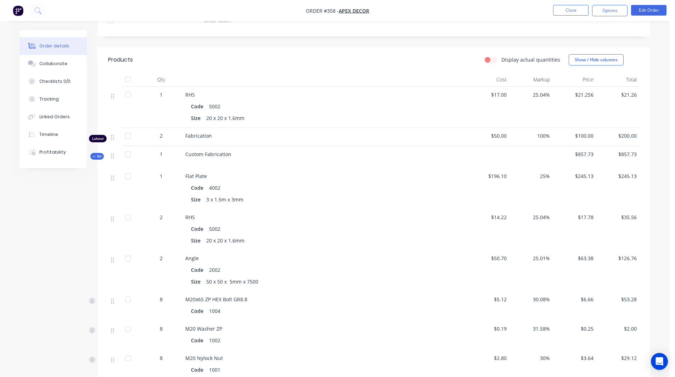
click at [47, 279] on div "Created by Rob Created 02/09/25 Required 09/09/25 Assigned to RL DC F P Xero Or…" at bounding box center [334, 213] width 630 height 791
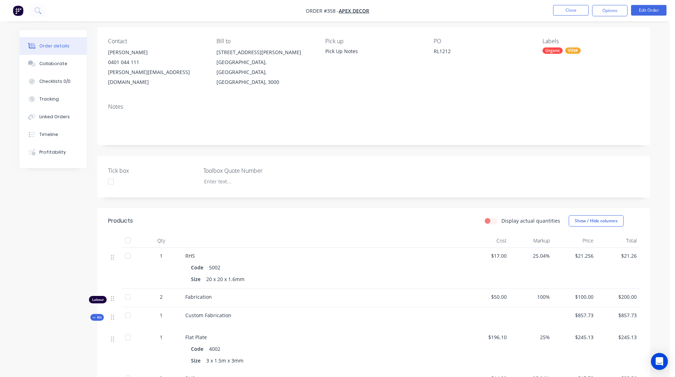
scroll to position [0, 0]
